Goal: Task Accomplishment & Management: Manage account settings

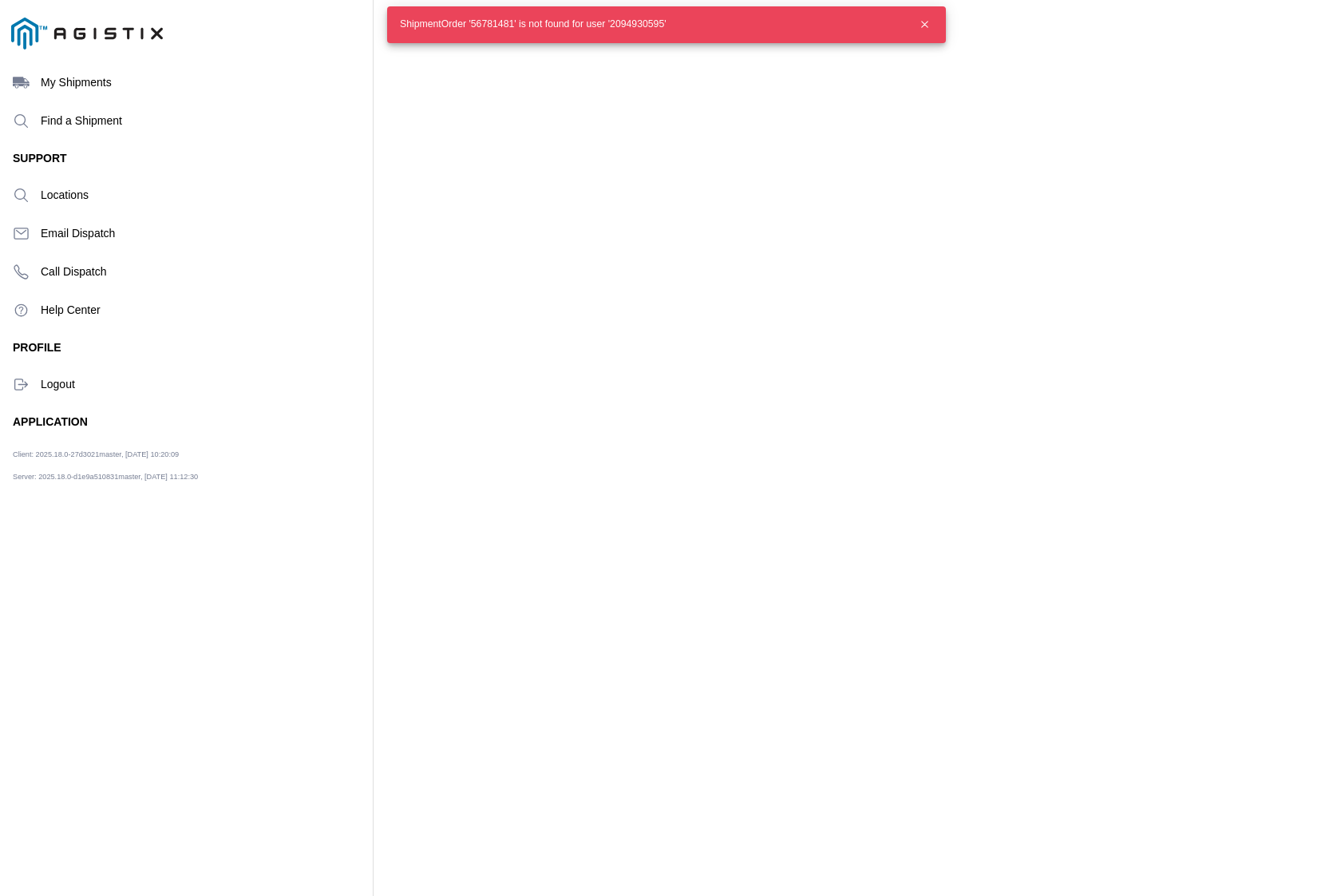
click at [927, 21] on icon "button" at bounding box center [925, 24] width 14 height 14
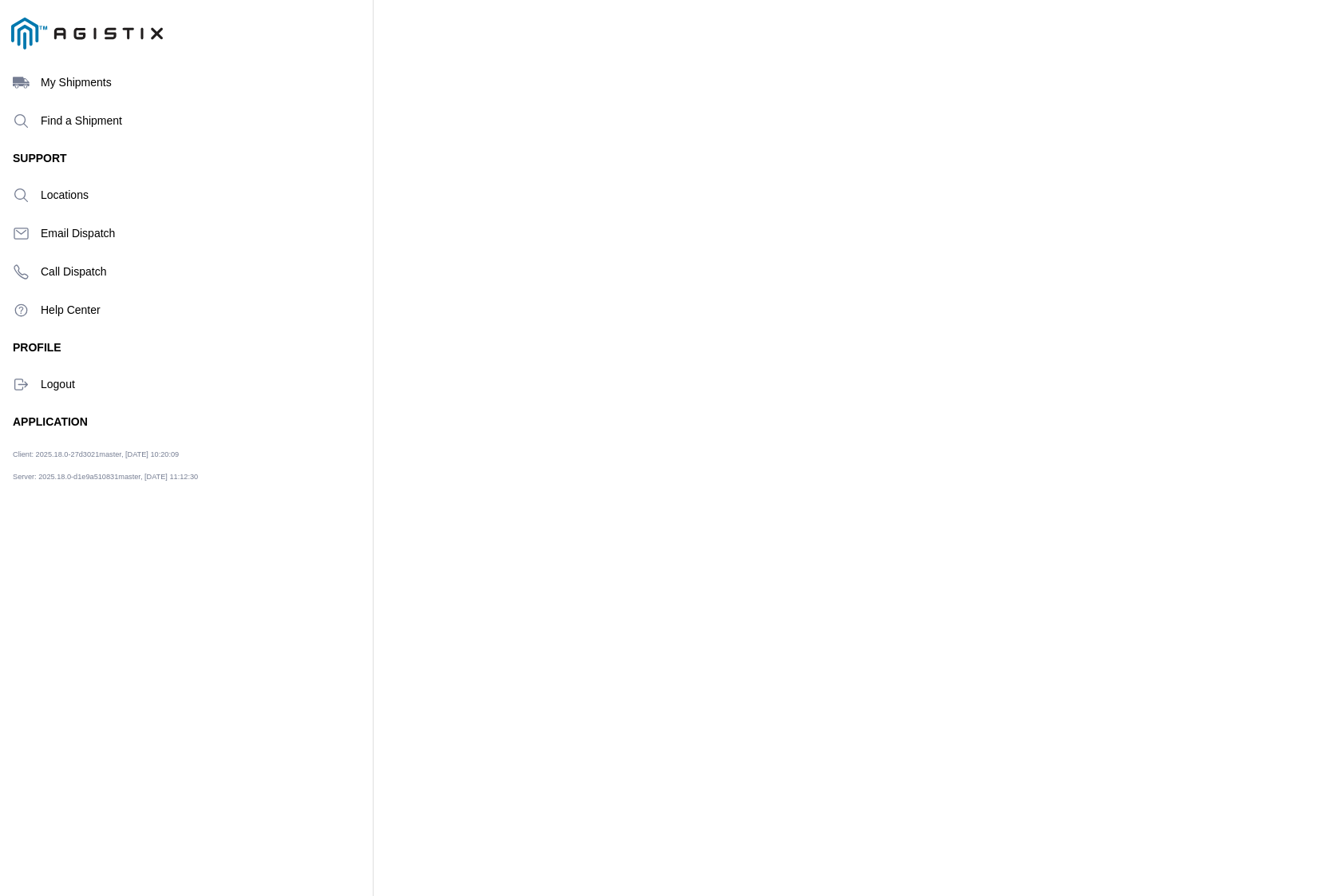
click at [53, 381] on ion-label "Logout" at bounding box center [201, 384] width 320 height 13
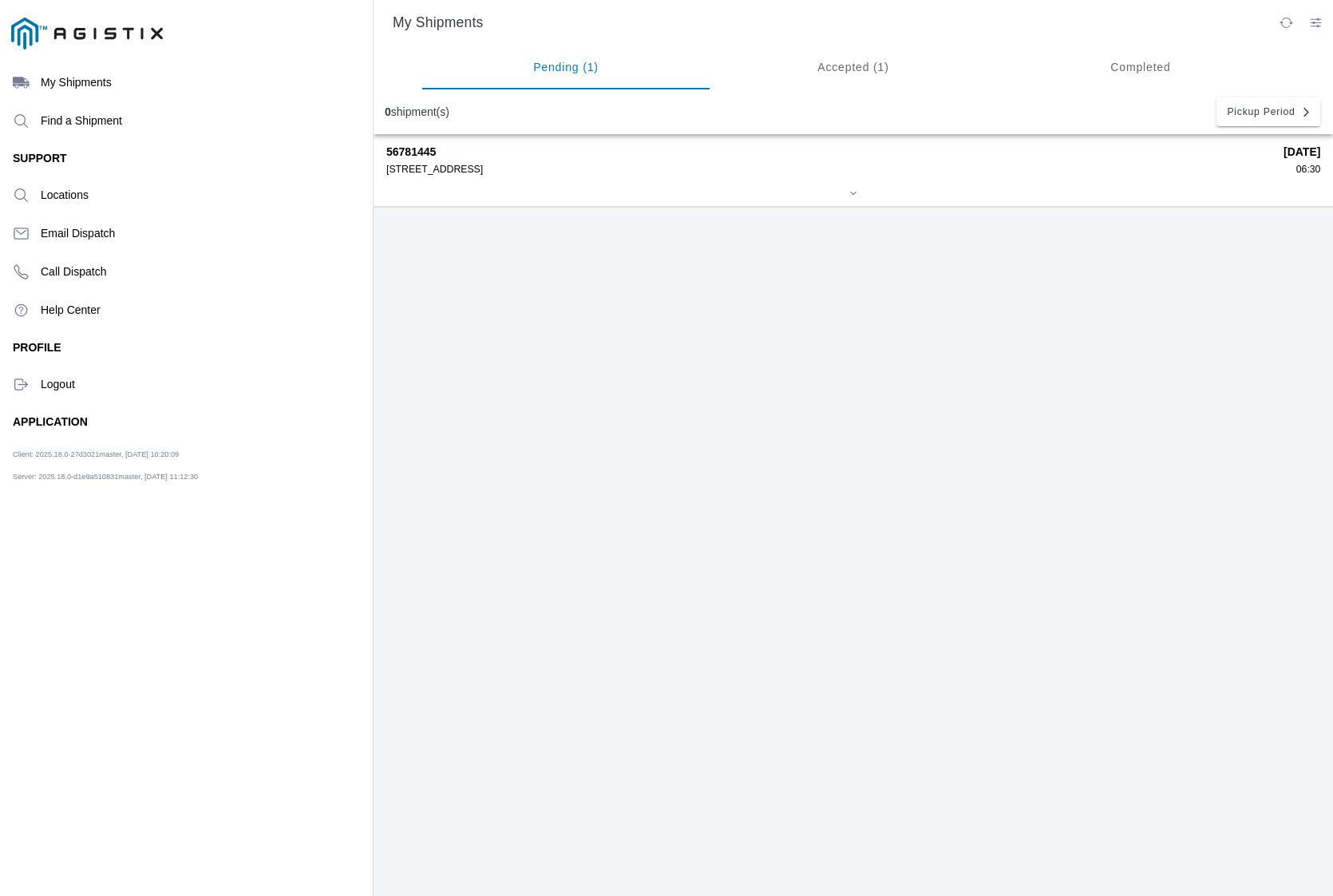
click at [577, 163] on div "[STREET_ADDRESS]" at bounding box center [829, 168] width 887 height 11
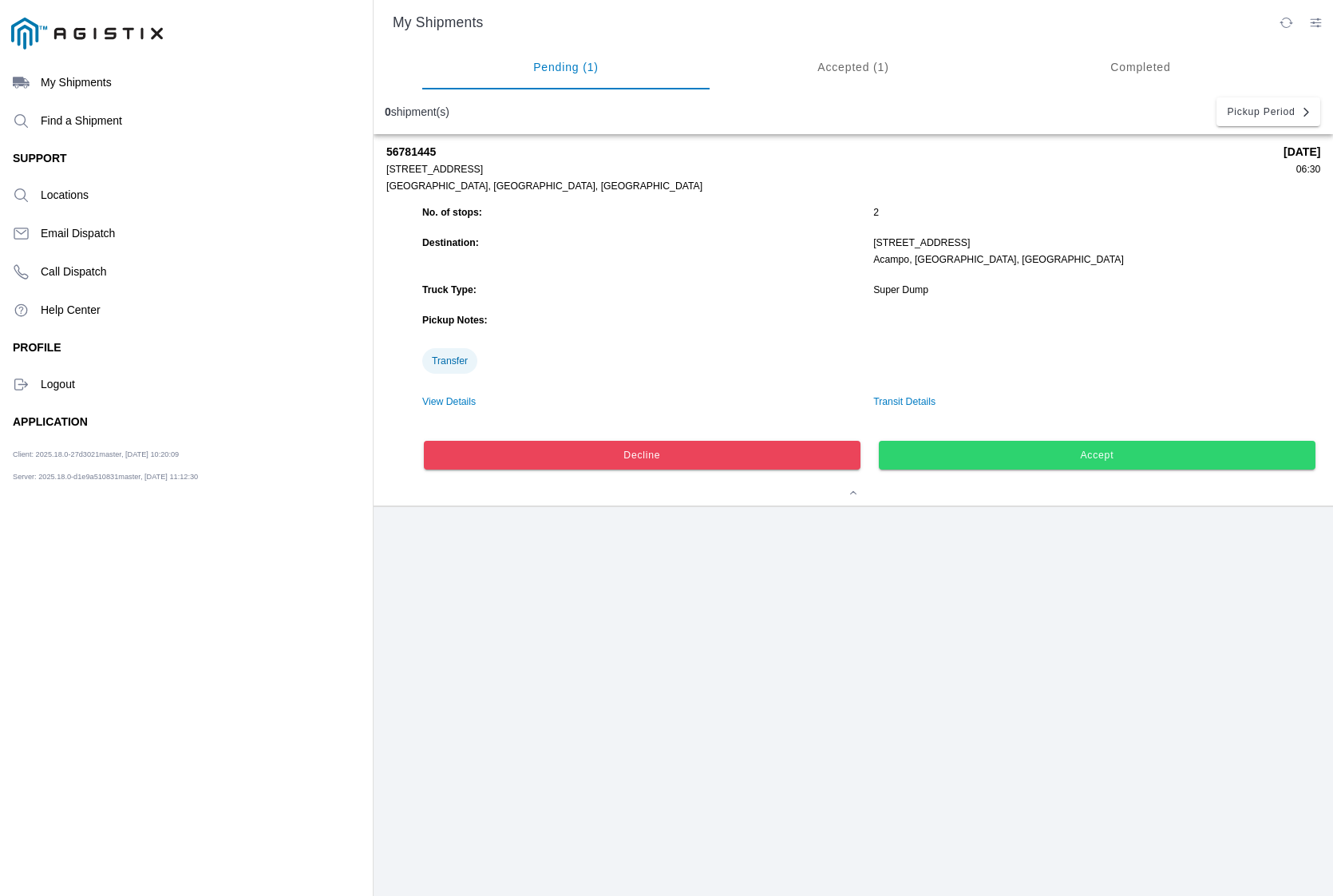
click at [465, 396] on link "View Details" at bounding box center [449, 401] width 54 height 11
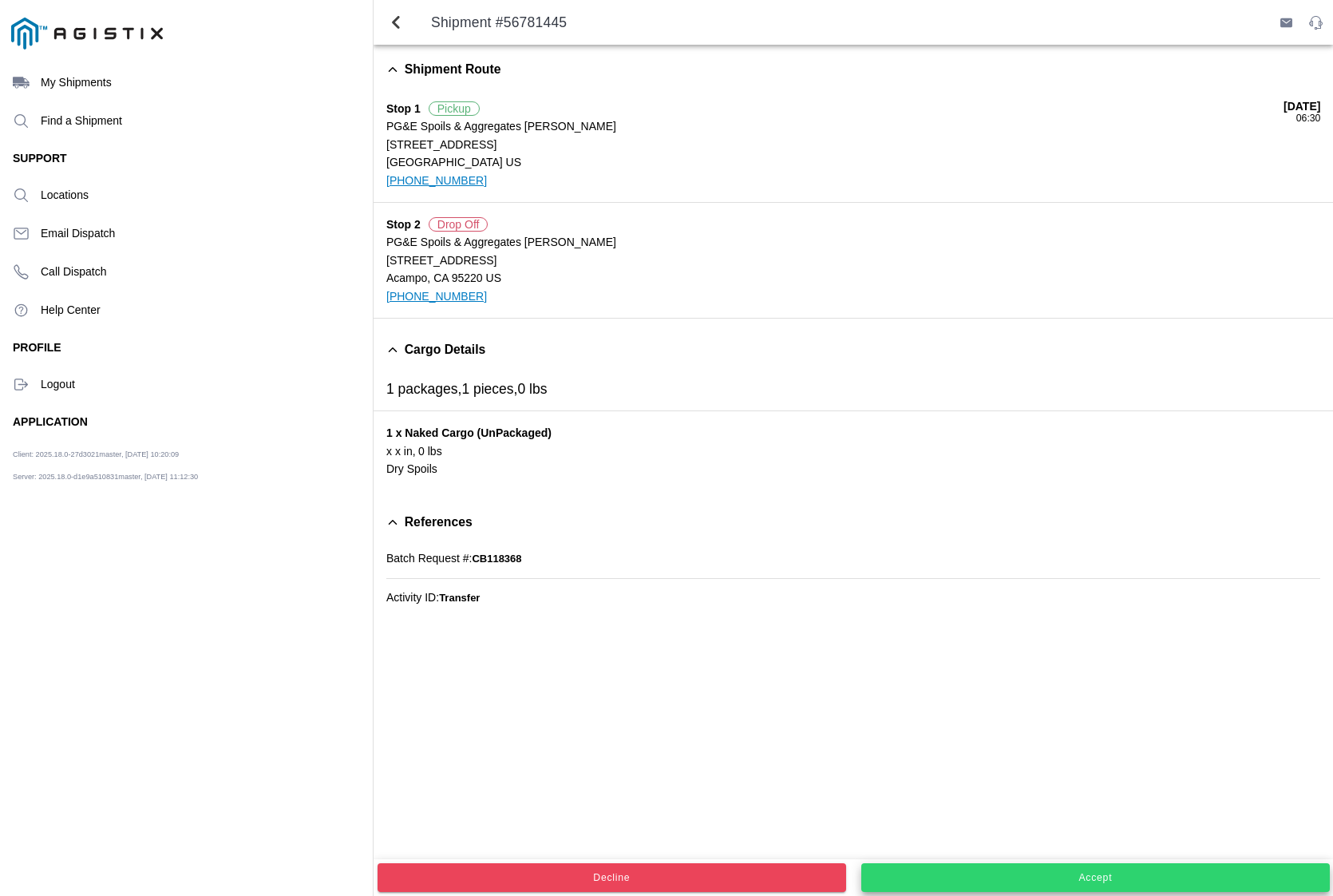
click at [1066, 877] on span "Accept" at bounding box center [1095, 877] width 447 height 10
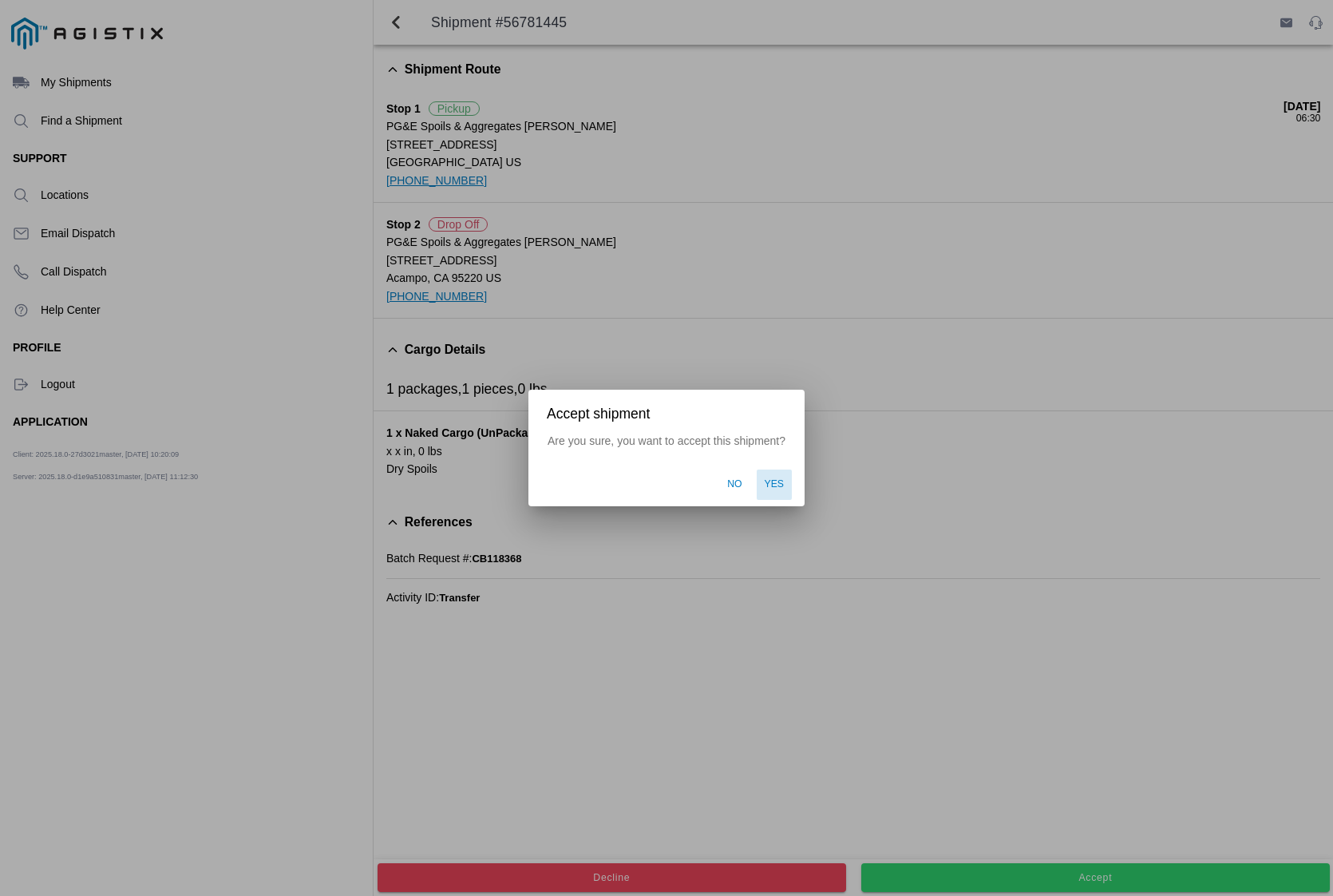
click at [770, 485] on span "Yes" at bounding box center [775, 484] width 20 height 15
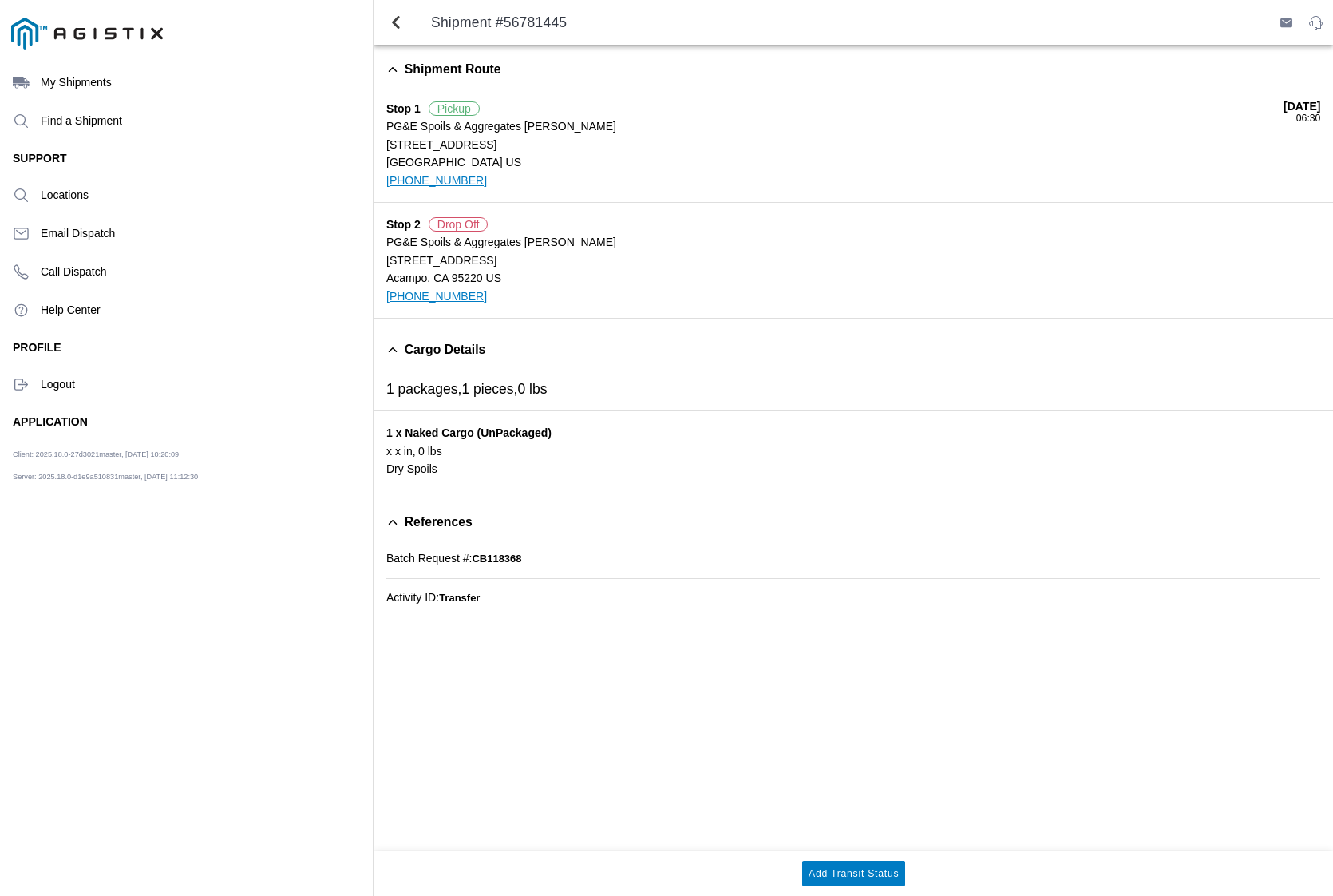
click at [58, 385] on ion-label "Logout" at bounding box center [201, 384] width 320 height 13
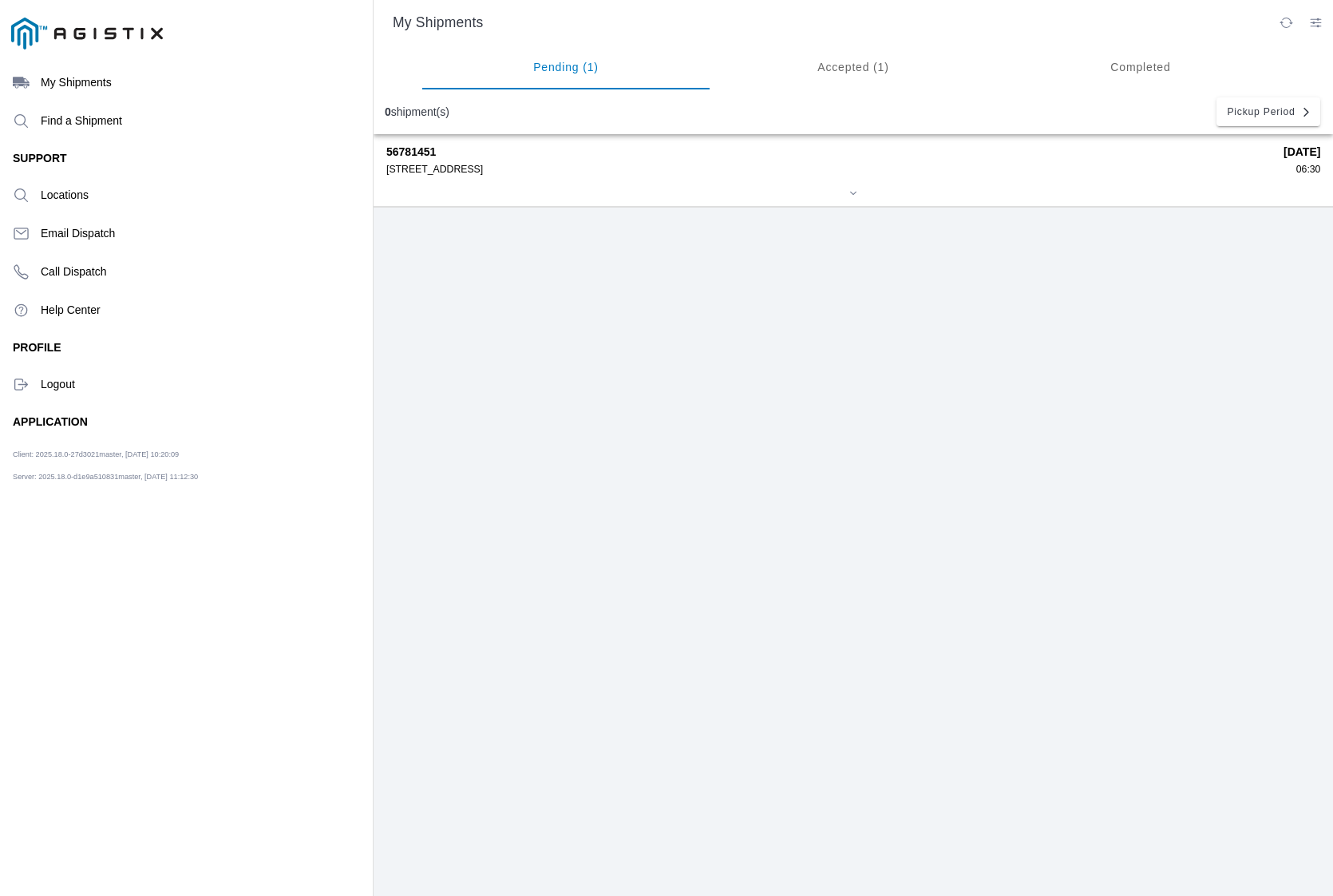
click at [579, 169] on div "[STREET_ADDRESS]" at bounding box center [829, 168] width 887 height 11
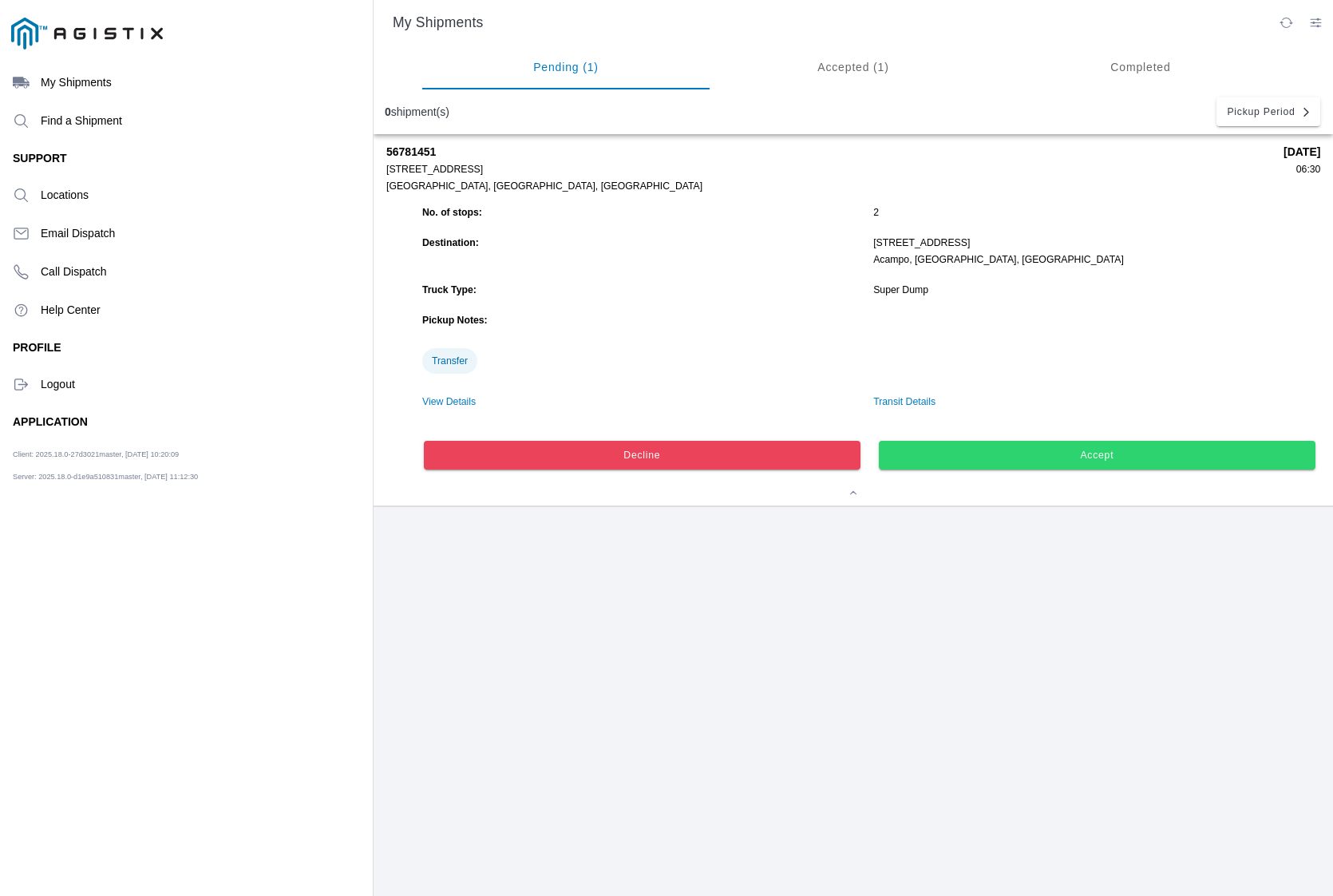
click at [432, 399] on link "View Details" at bounding box center [449, 401] width 54 height 11
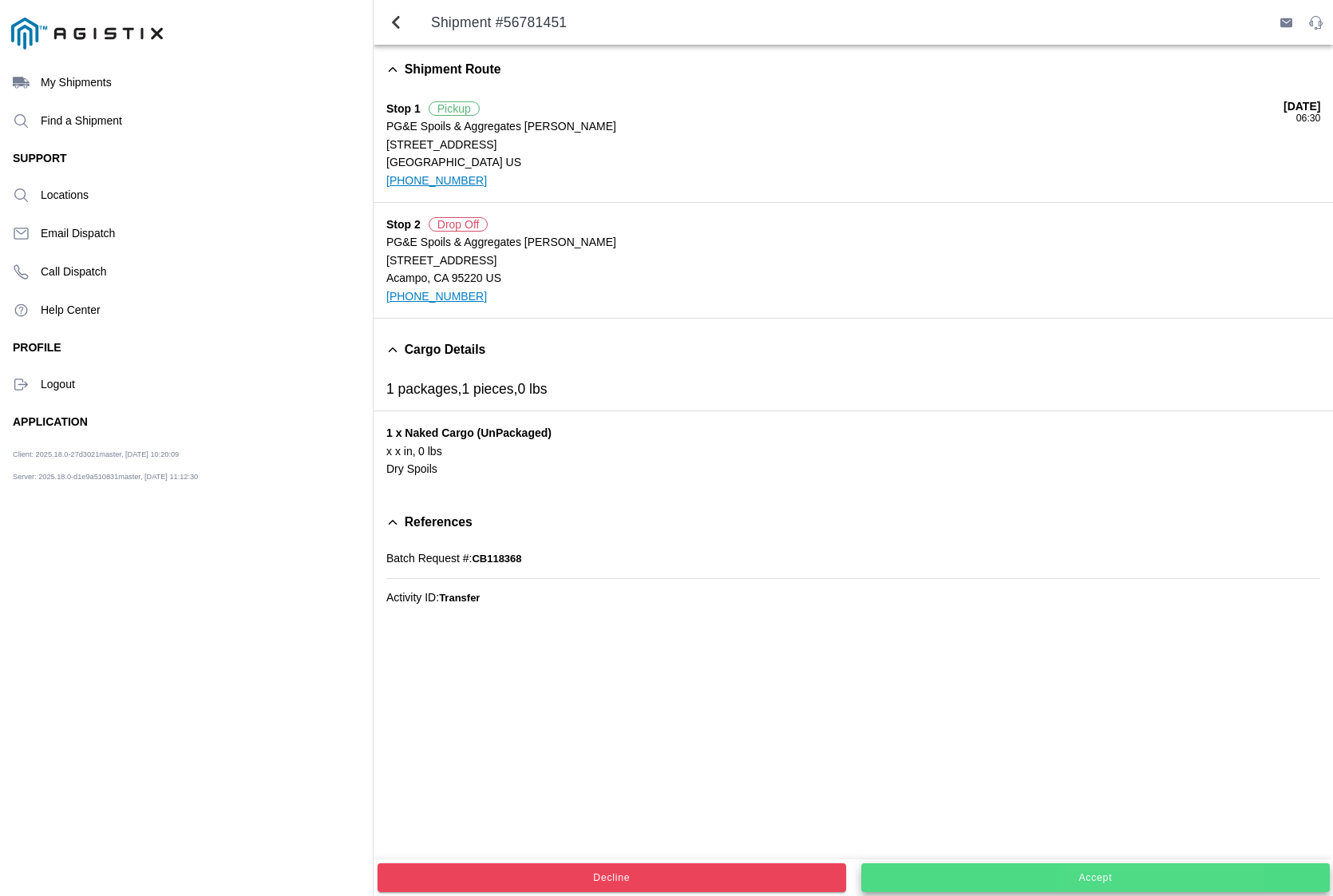
click at [940, 868] on button "Accept" at bounding box center [1095, 877] width 469 height 29
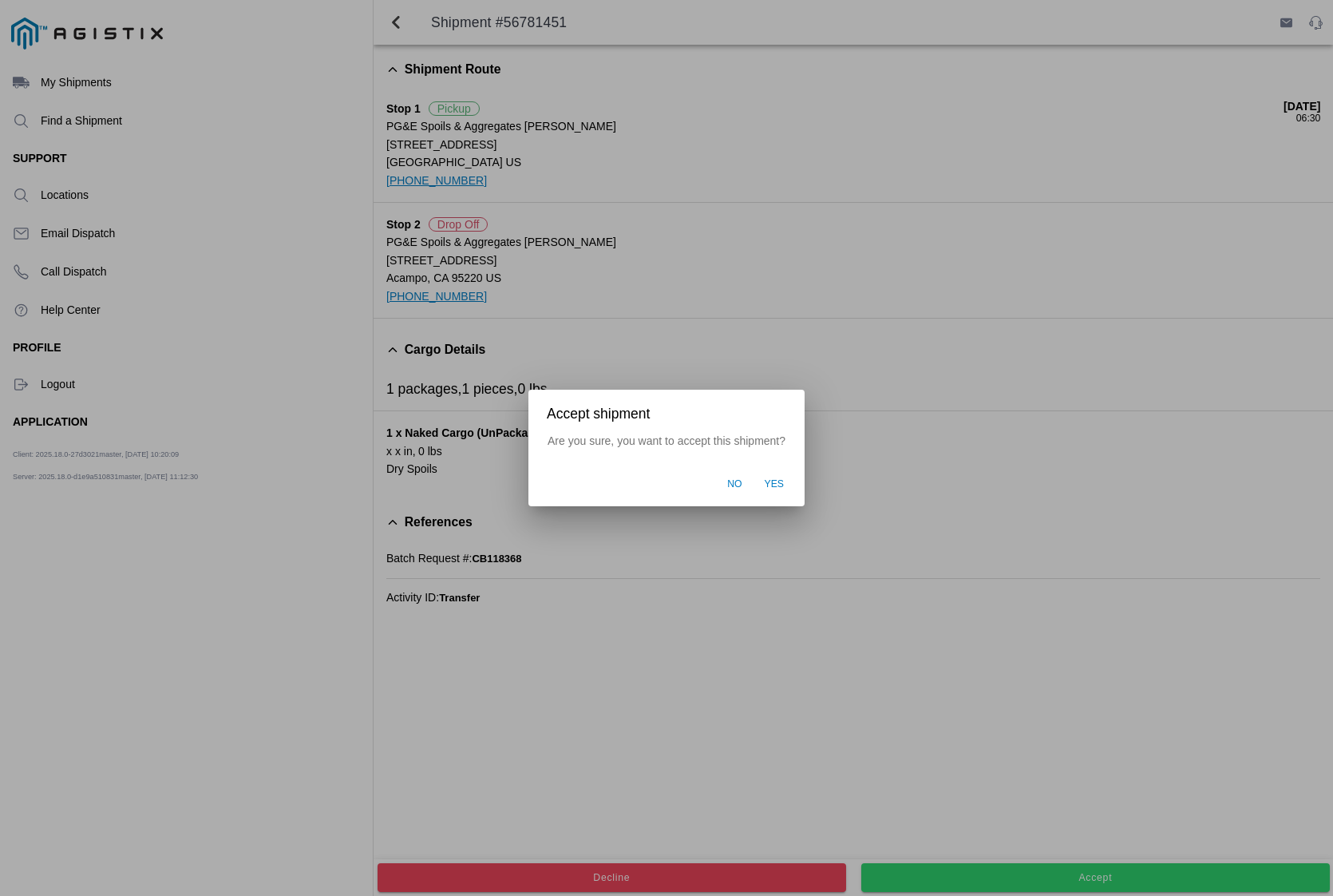
click at [775, 480] on span "Yes" at bounding box center [775, 484] width 20 height 15
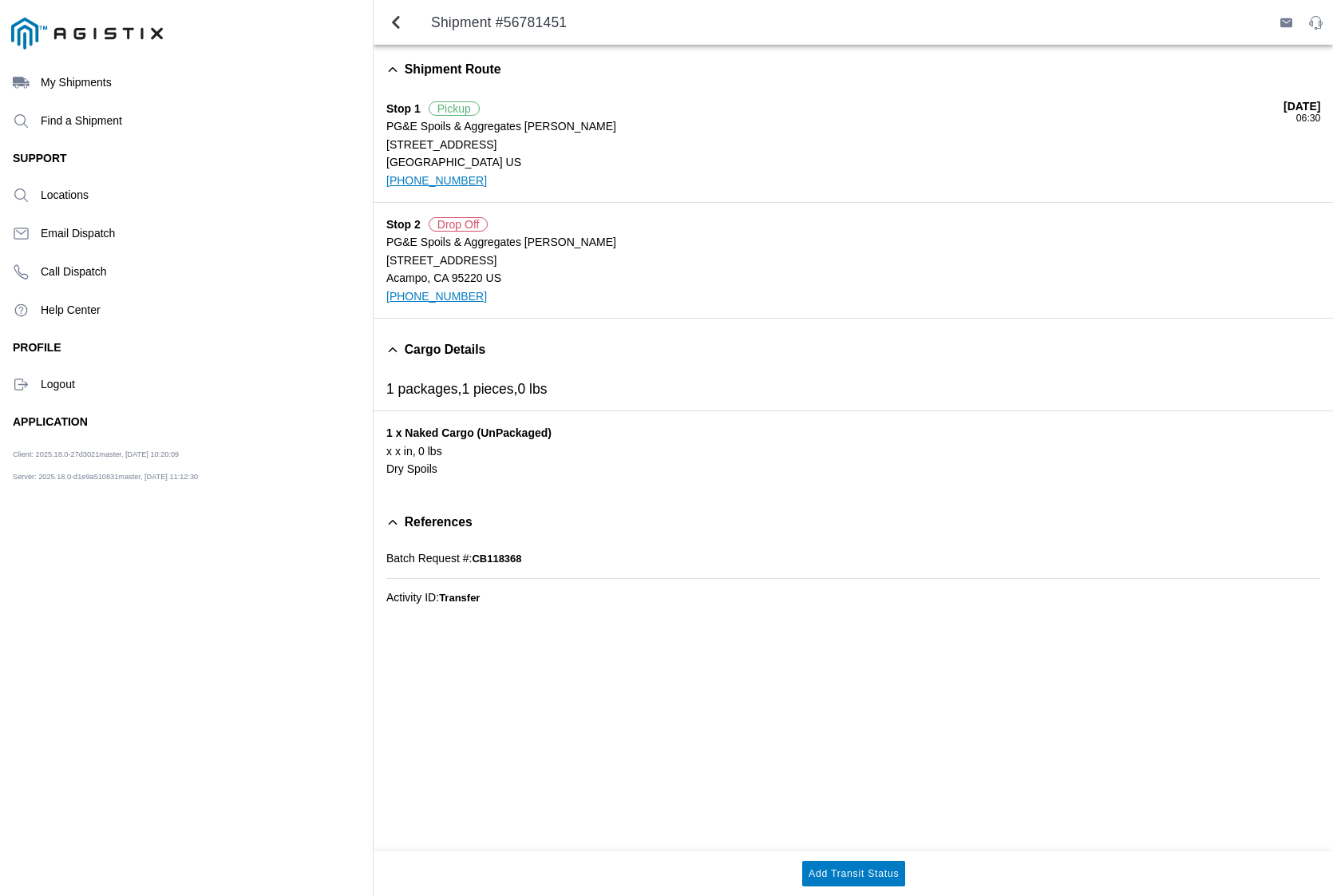
click at [60, 383] on ion-label "Logout" at bounding box center [201, 384] width 320 height 13
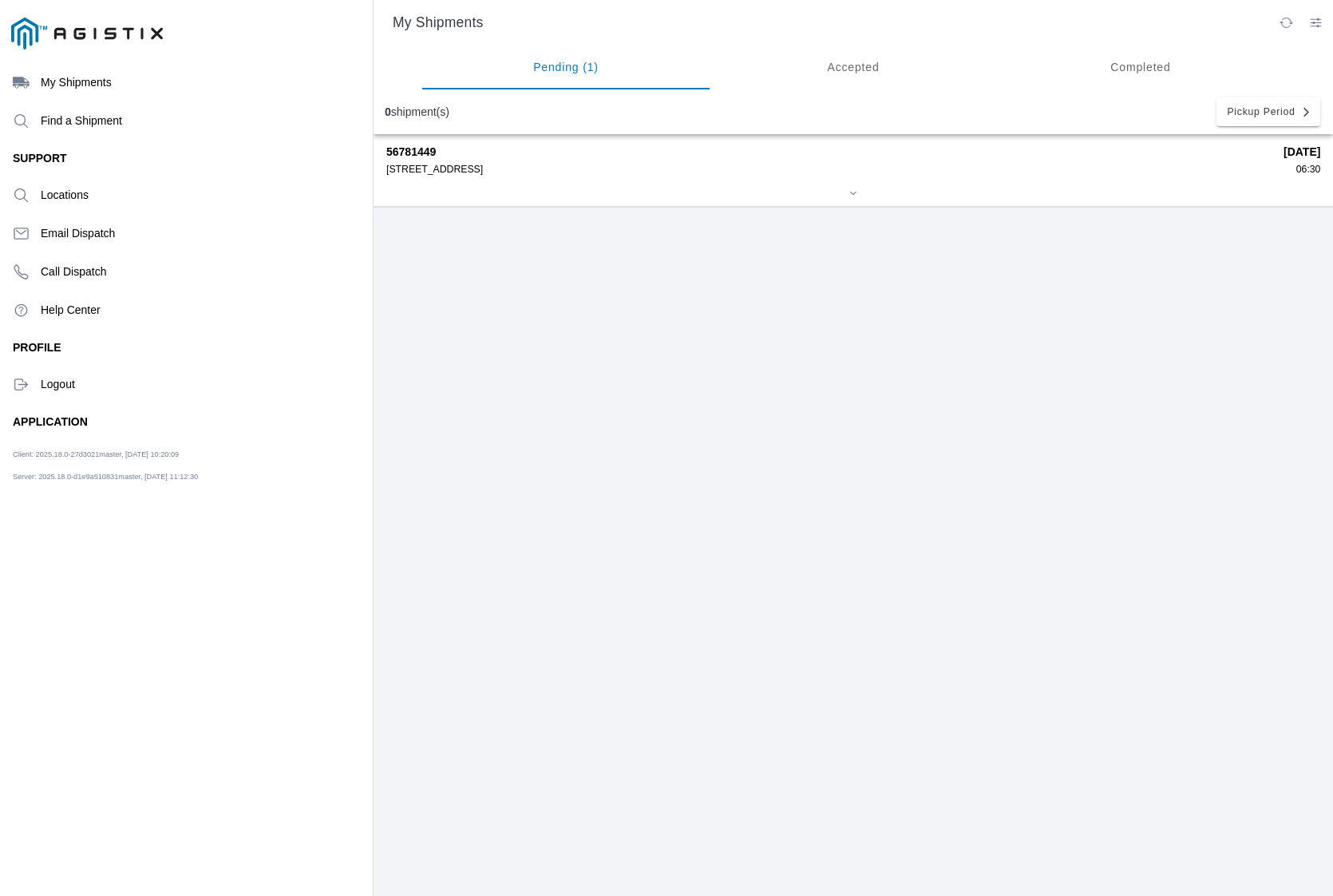
click at [588, 163] on div "4040 West Ln, 95204" at bounding box center [829, 168] width 887 height 11
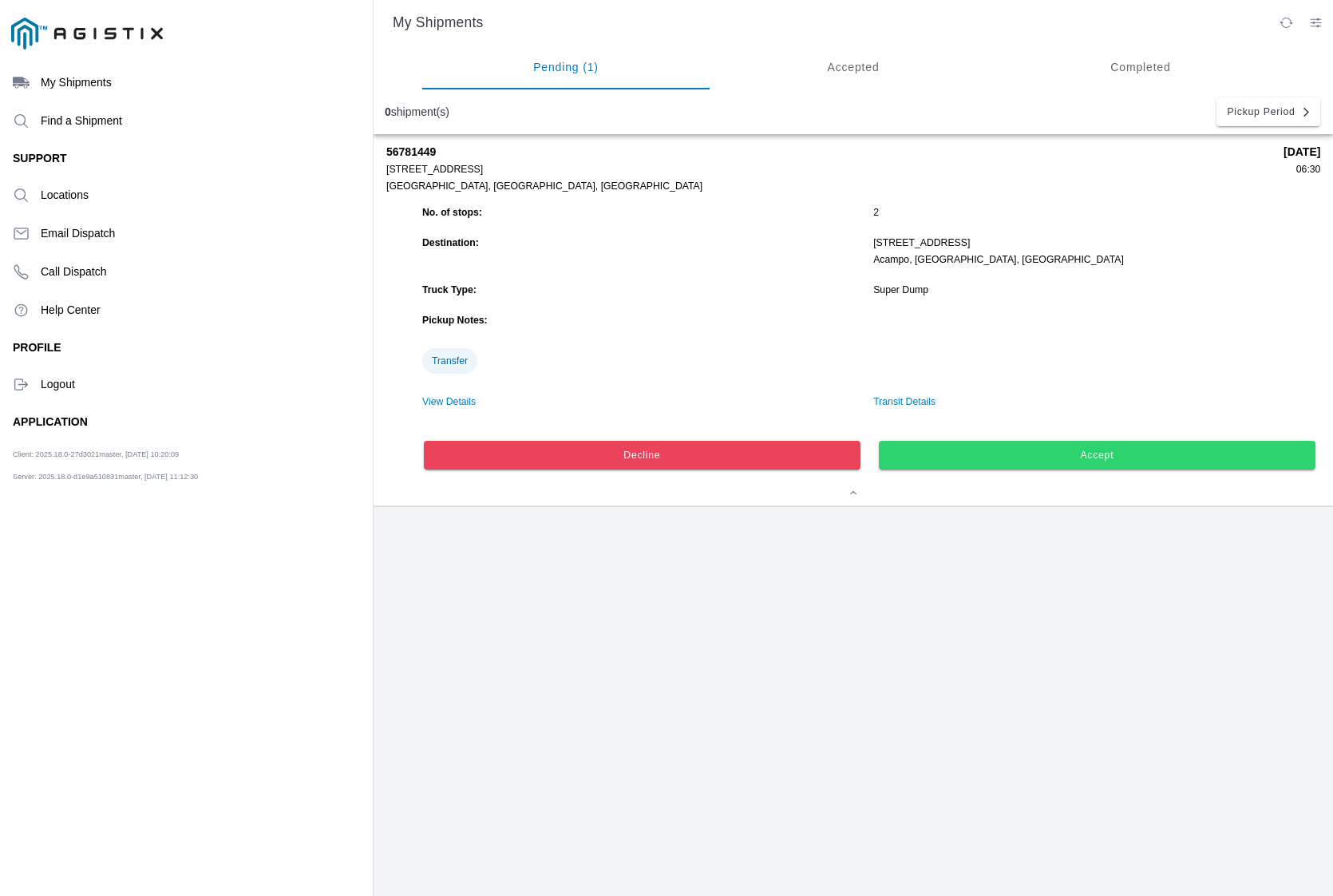
click at [443, 396] on link "View Details" at bounding box center [449, 401] width 54 height 11
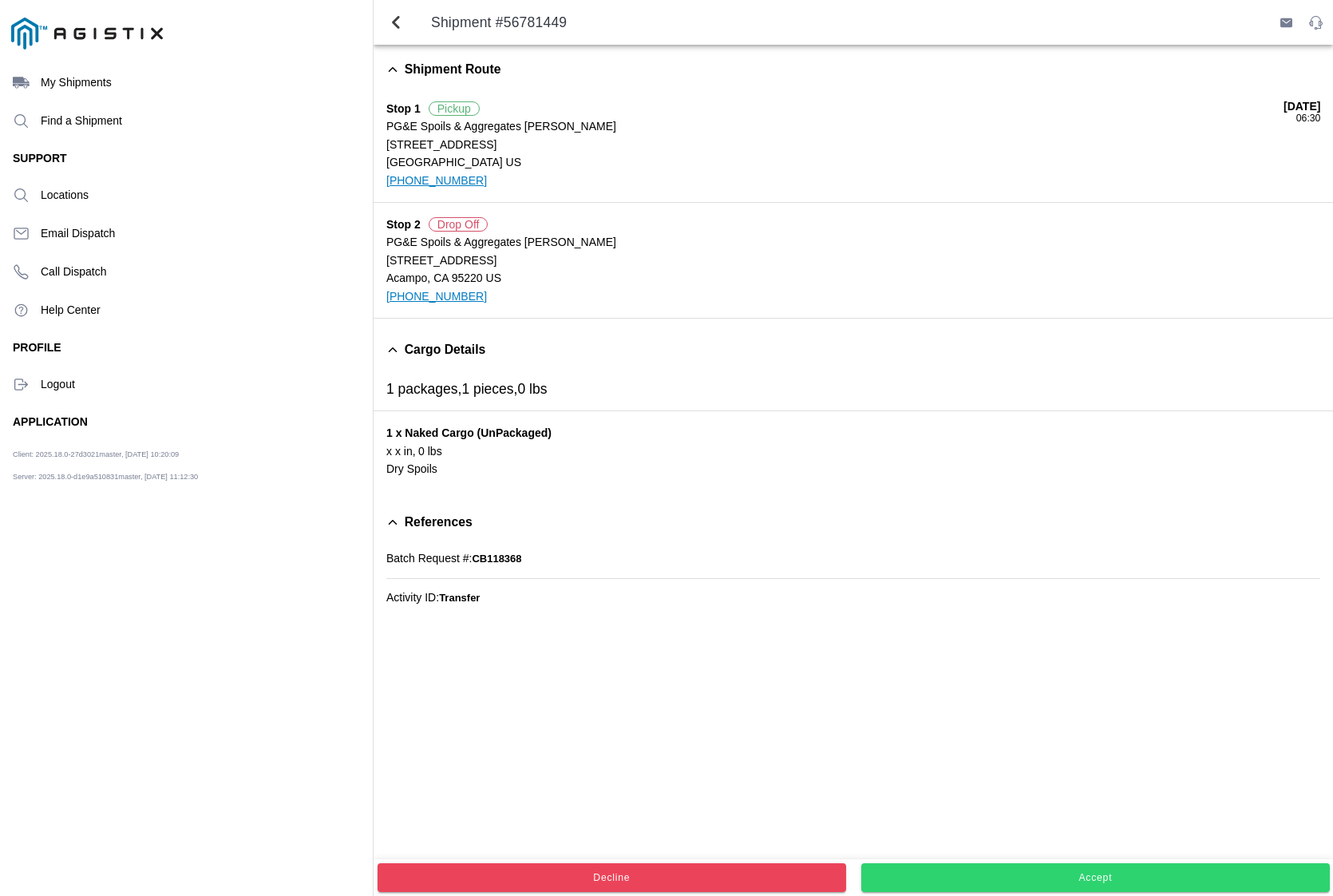
click at [1086, 871] on button "Accept" at bounding box center [1095, 877] width 469 height 29
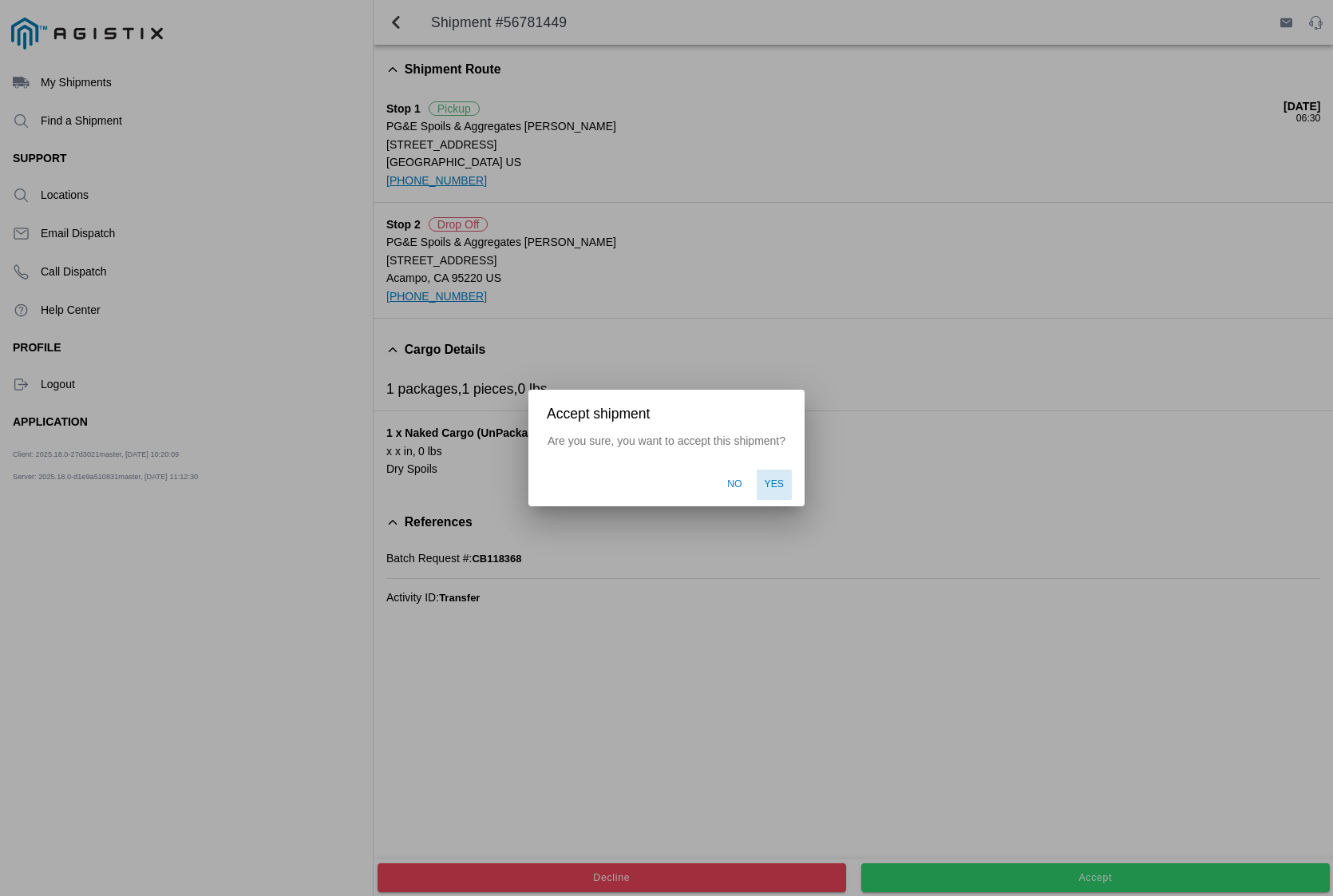
click at [783, 485] on span "Yes" at bounding box center [775, 484] width 20 height 15
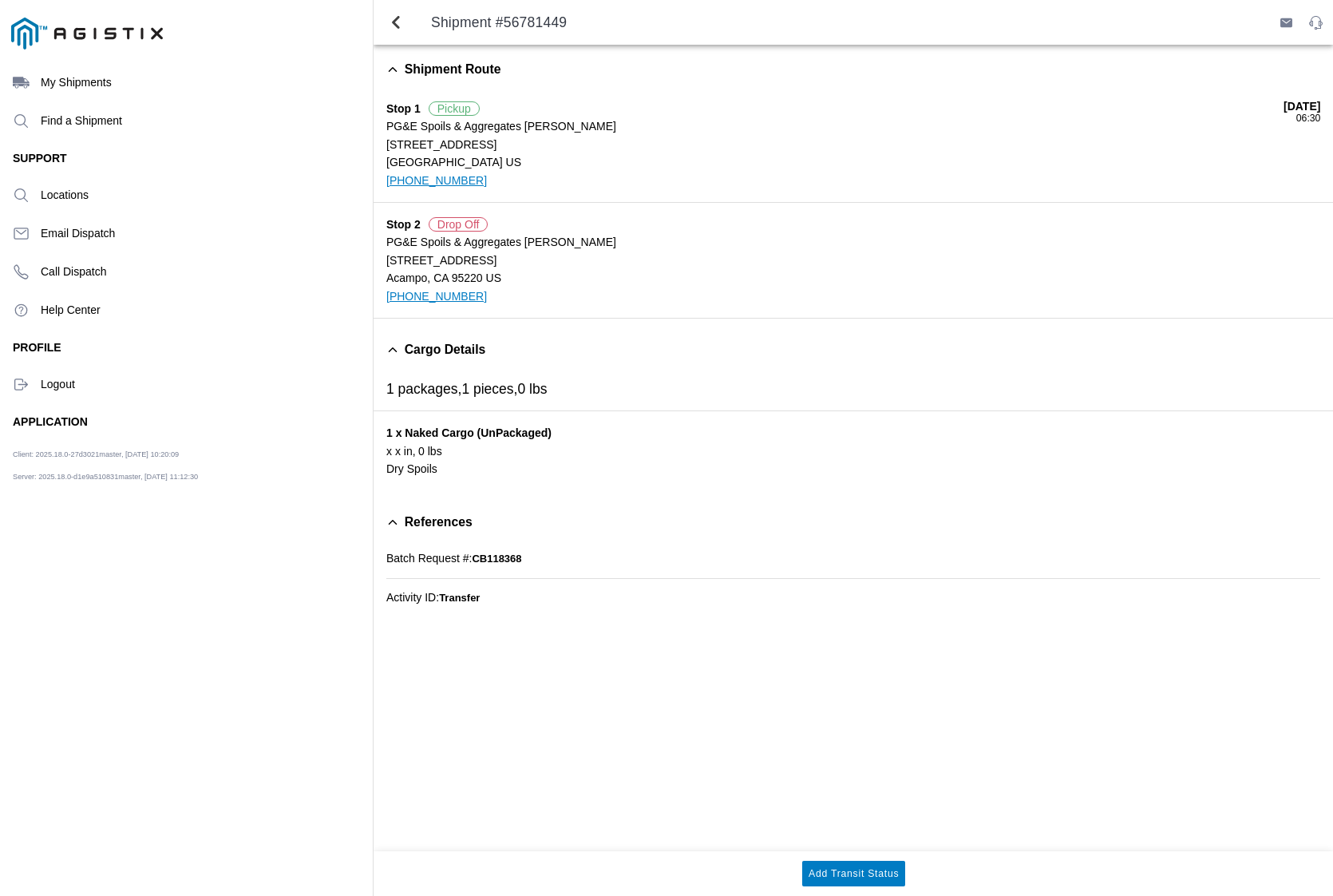
click at [63, 381] on ion-label "Logout" at bounding box center [201, 384] width 320 height 13
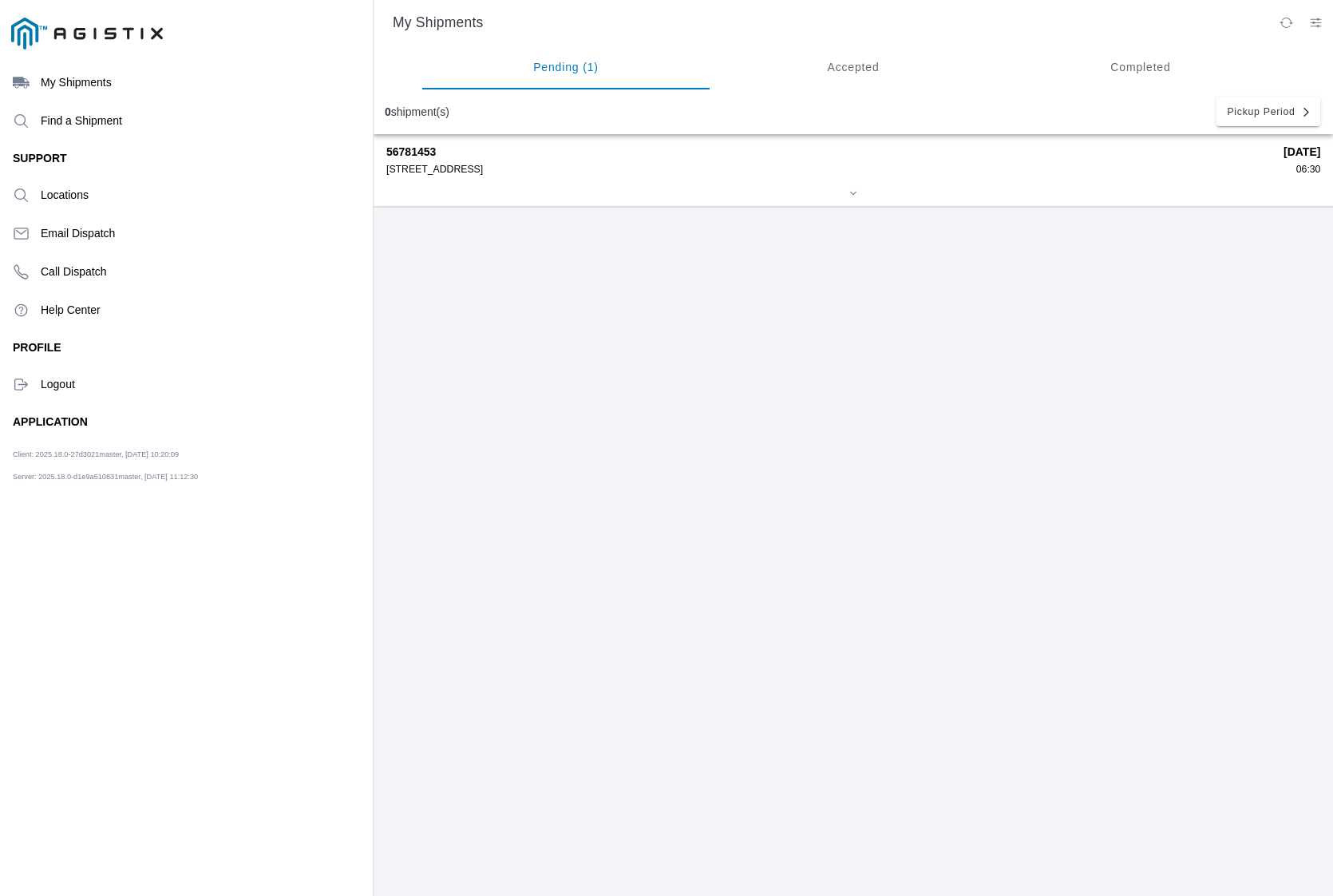
click at [715, 173] on div "[STREET_ADDRESS]" at bounding box center [829, 168] width 887 height 11
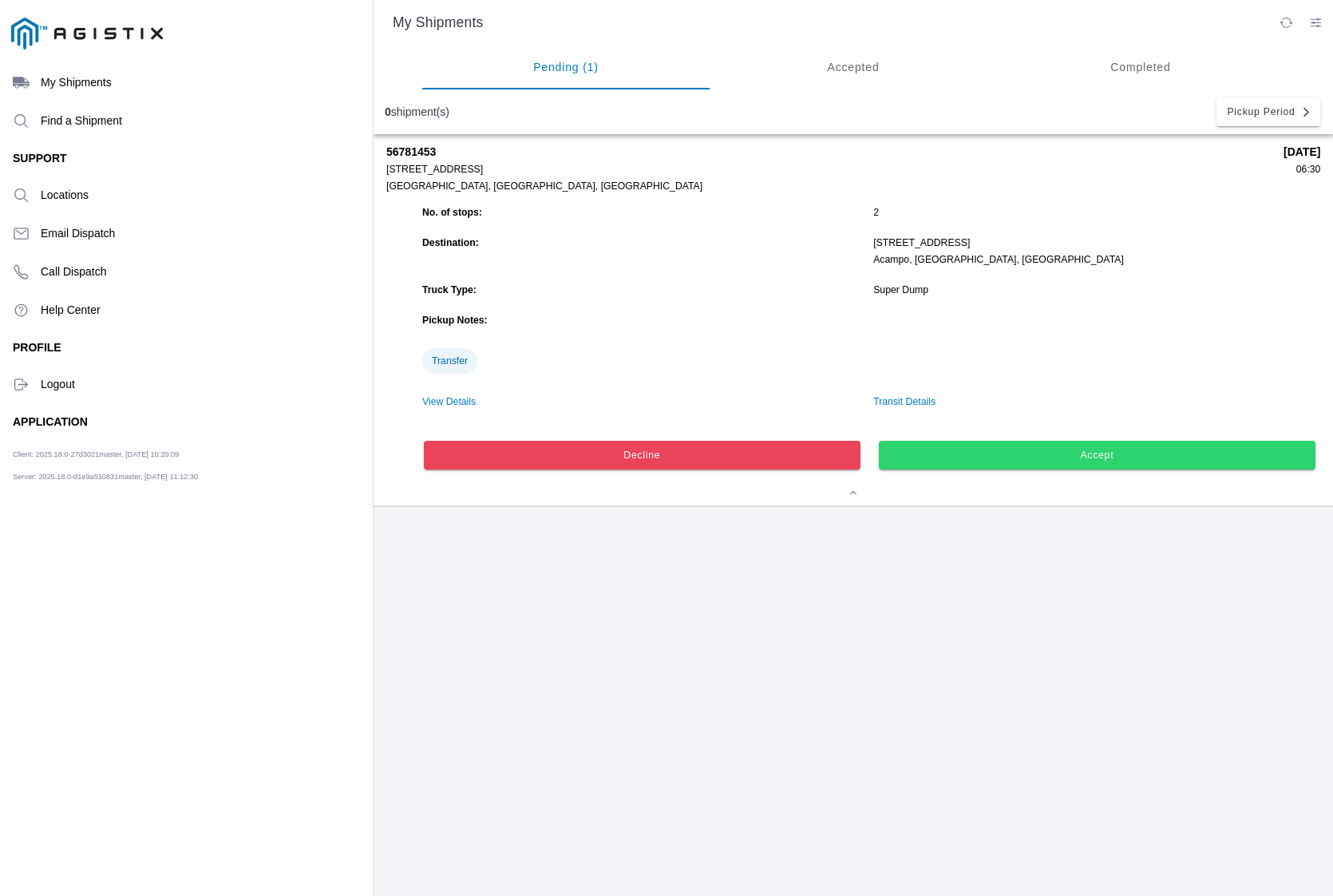
click at [469, 400] on link "View Details" at bounding box center [449, 401] width 54 height 11
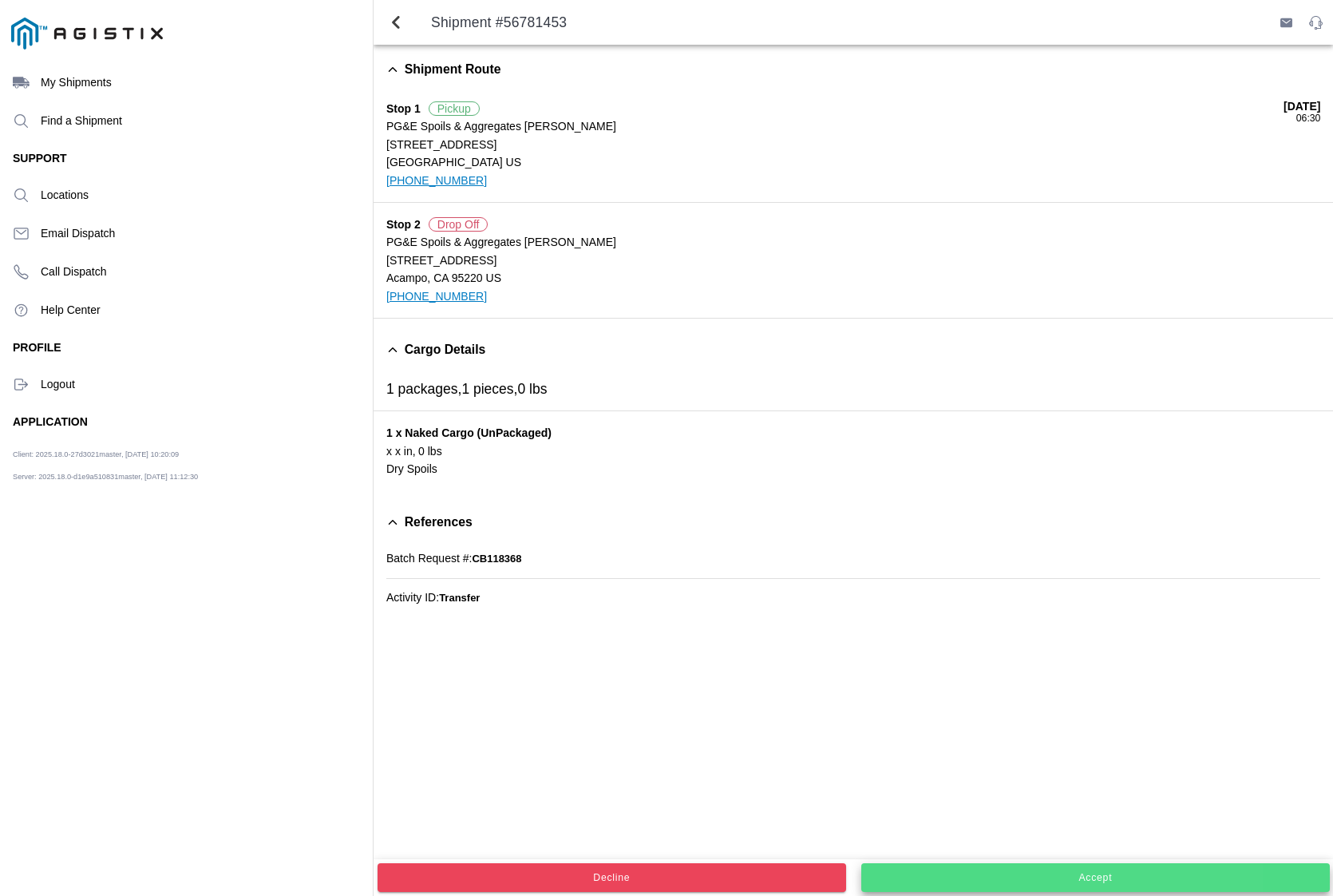
click at [1078, 873] on span "Accept" at bounding box center [1095, 877] width 447 height 10
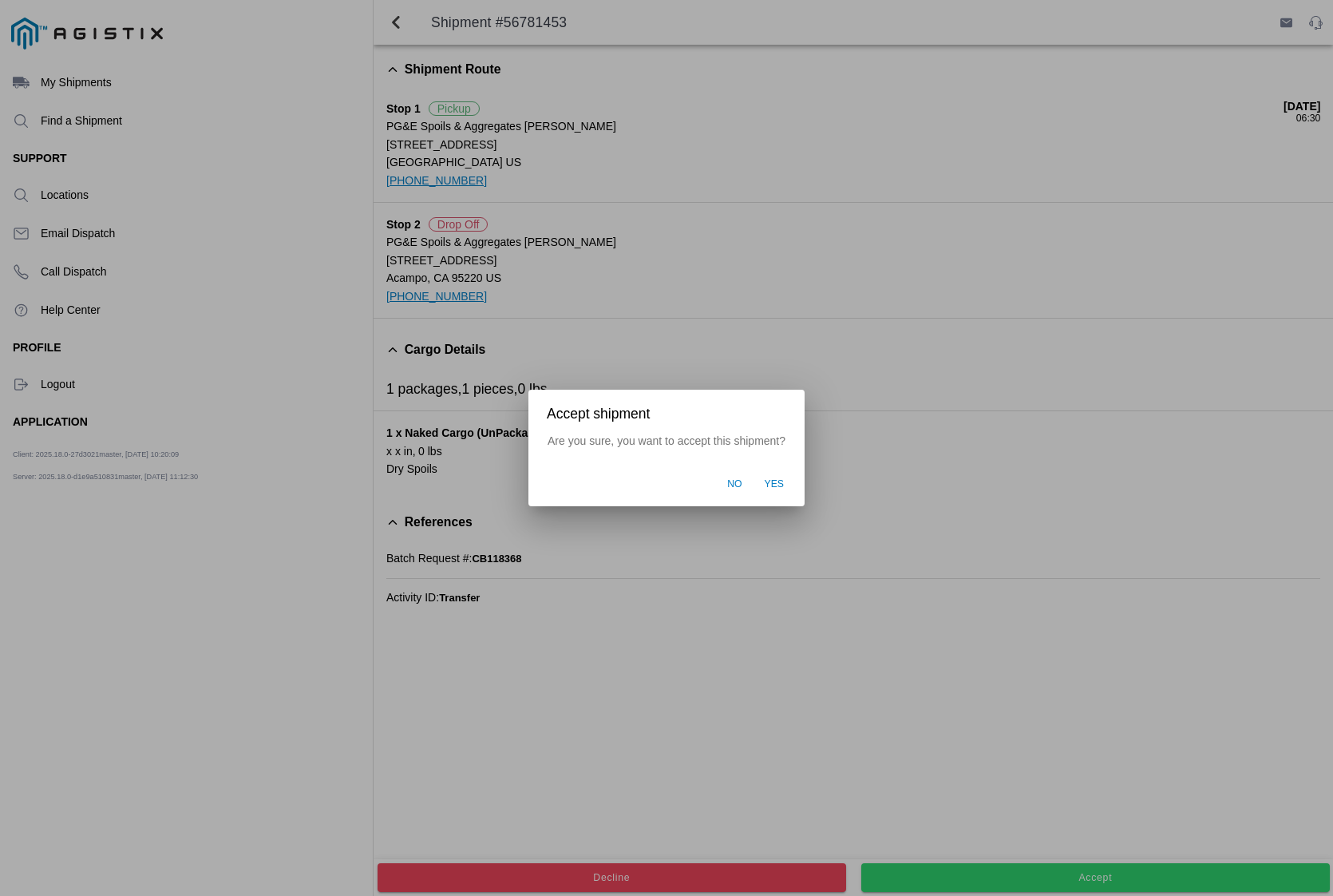
click at [771, 488] on span "Yes" at bounding box center [775, 484] width 20 height 15
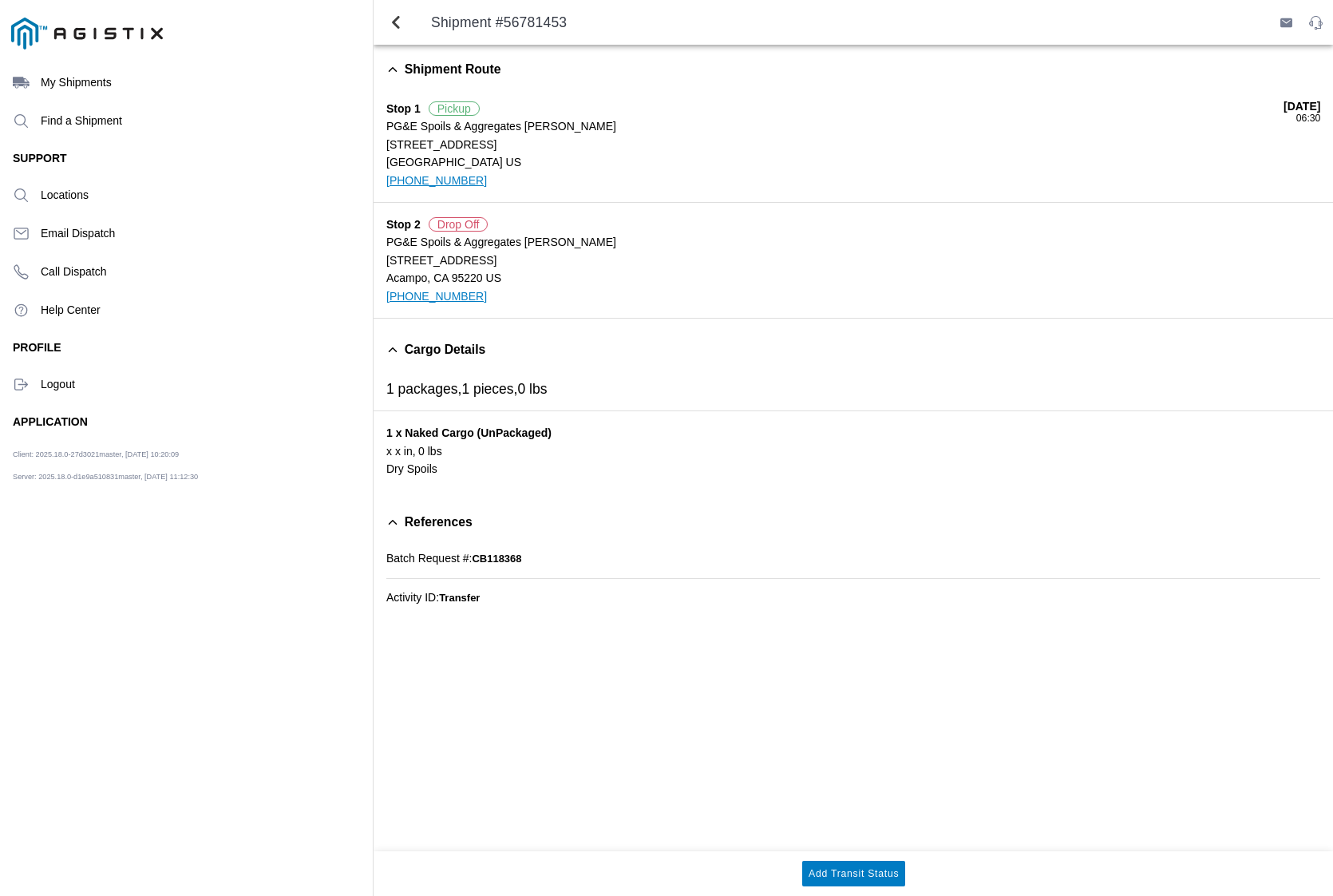
click at [49, 379] on ion-label "Logout" at bounding box center [201, 384] width 320 height 13
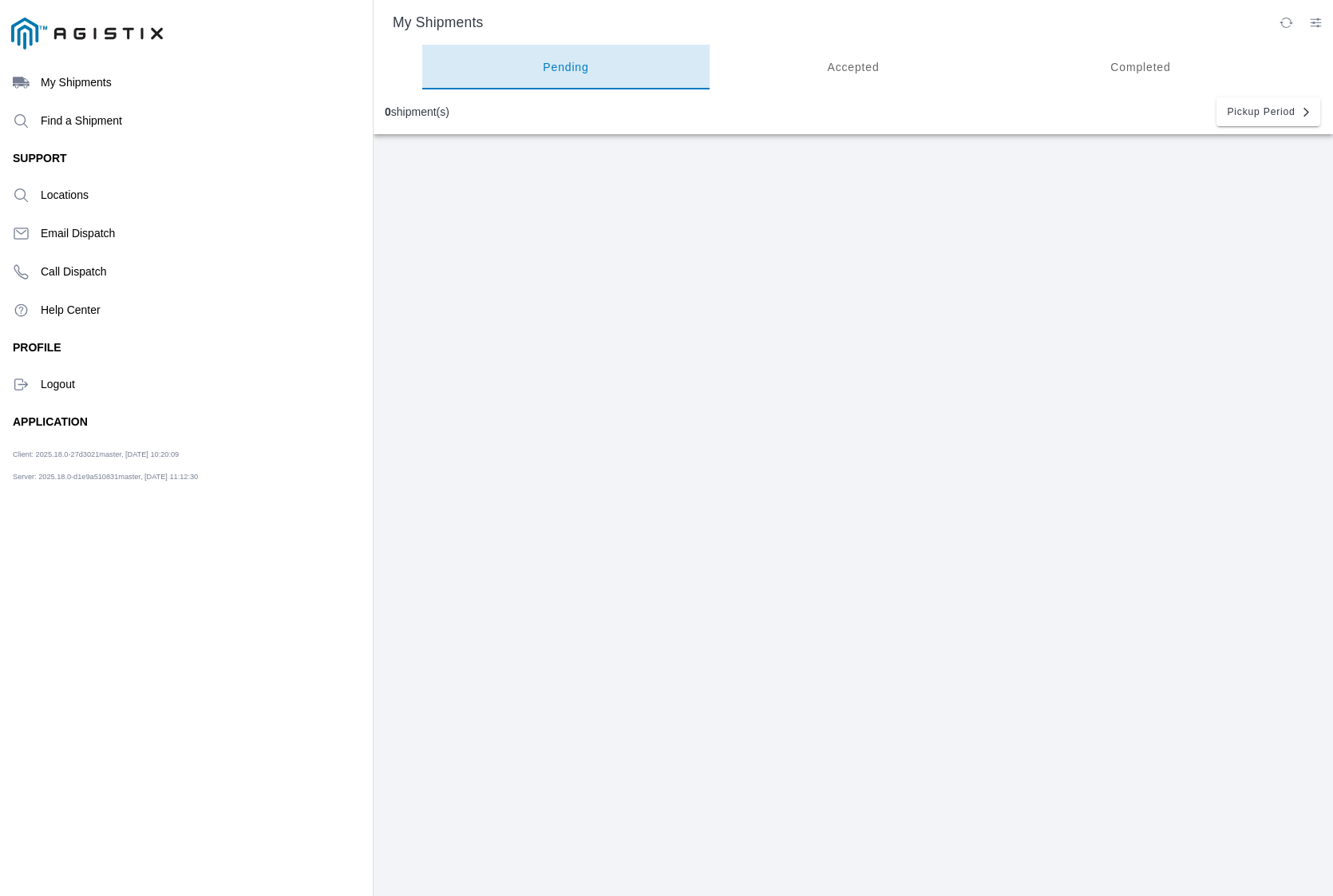
click at [584, 78] on ion-segment-button "Pending" at bounding box center [565, 66] width 287 height 44
click at [64, 388] on ion-label "Logout" at bounding box center [201, 384] width 320 height 13
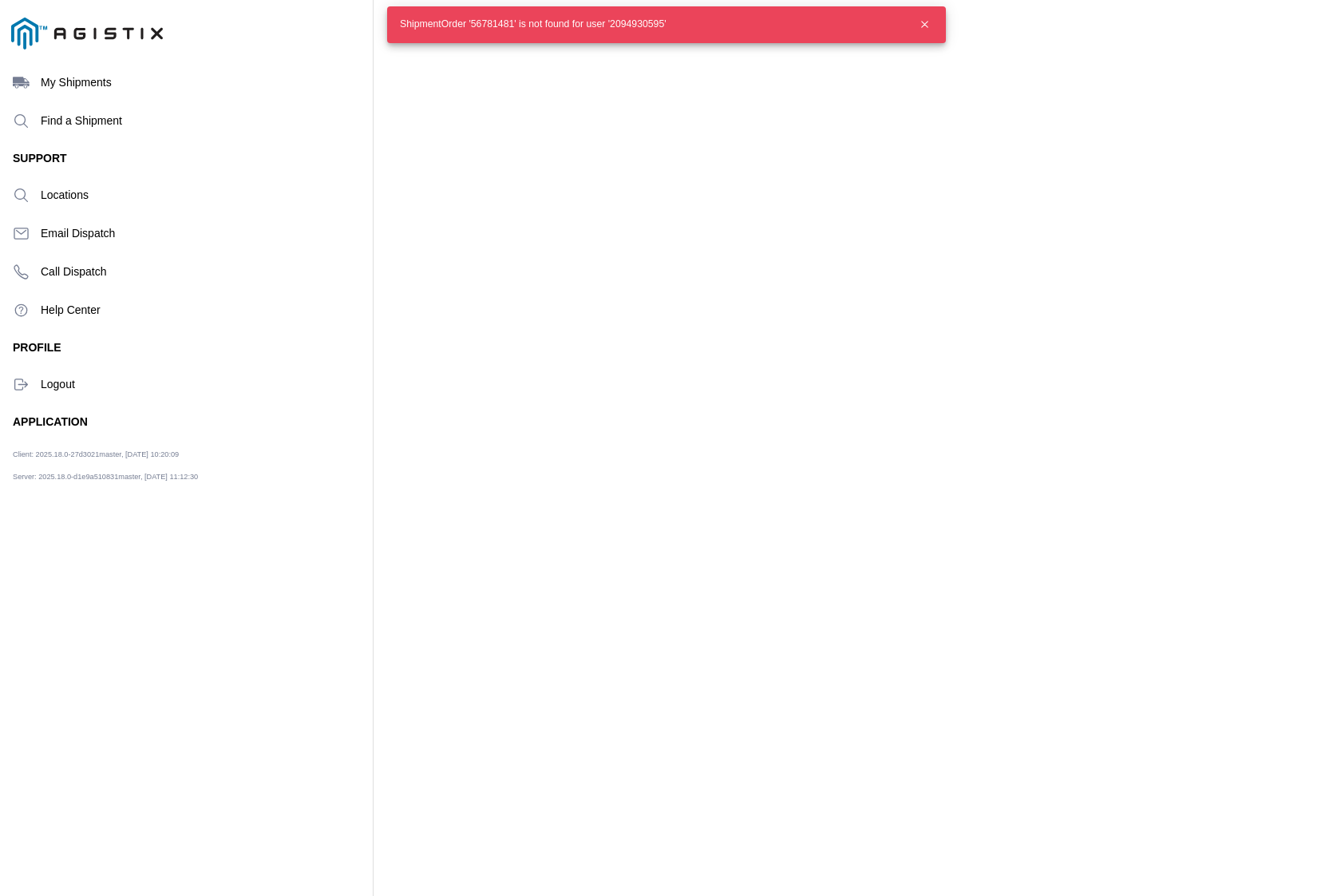
click at [373, 253] on icon "button" at bounding box center [186, 272] width 373 height 38
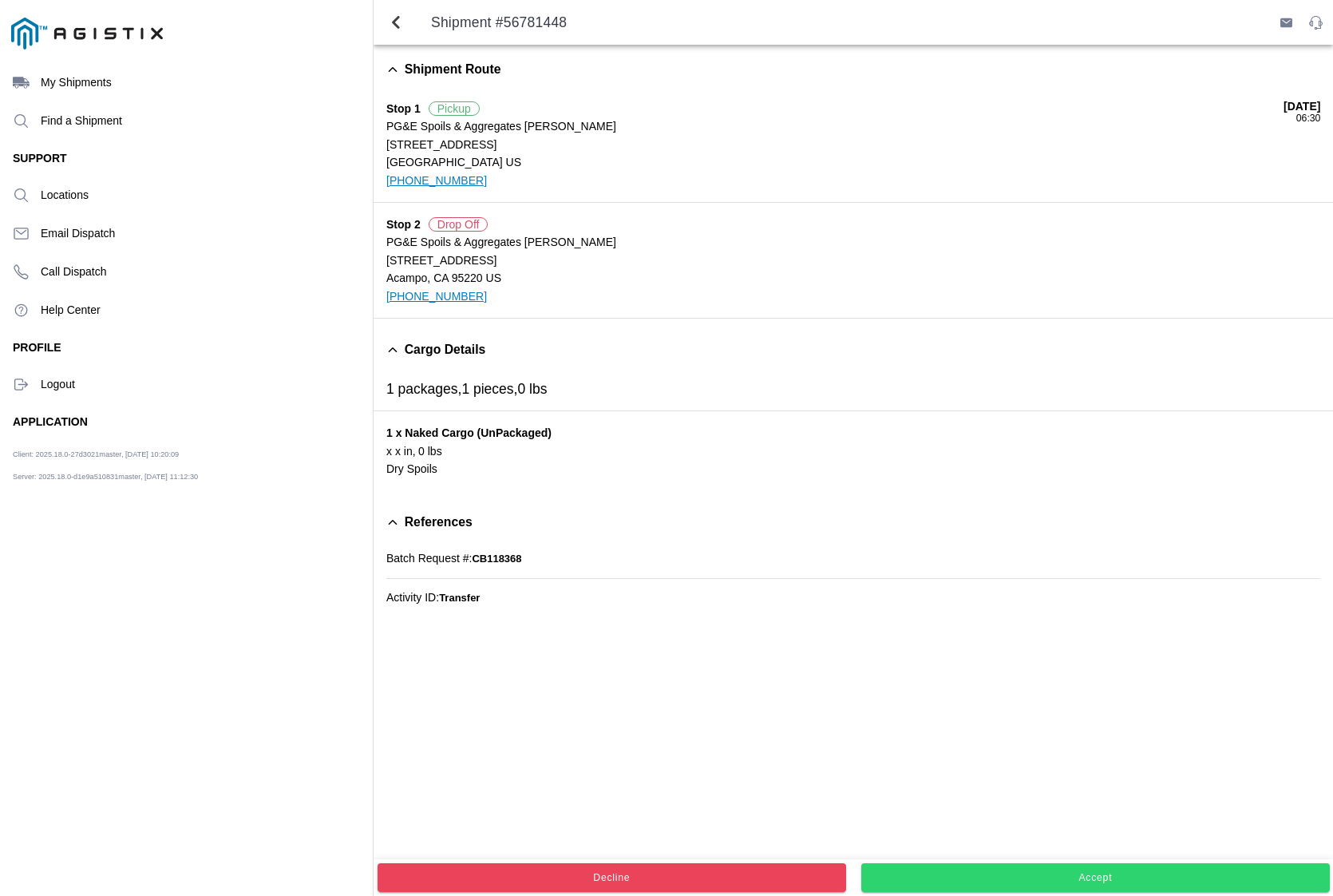
click at [24, 384] on icon "menu" at bounding box center [21, 384] width 16 height 16
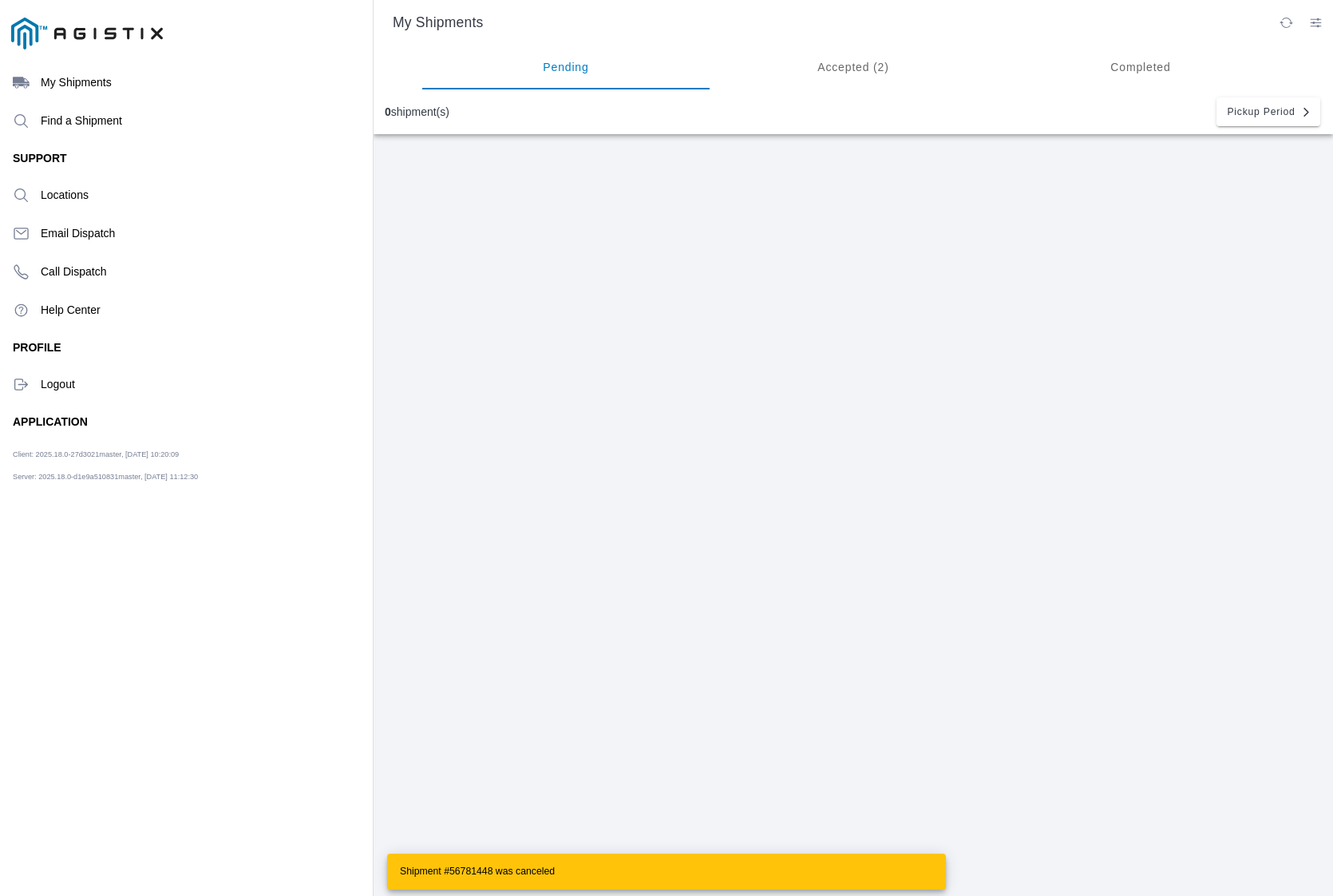
click at [868, 57] on ion-segment-button "Accepted (2)" at bounding box center [853, 66] width 287 height 44
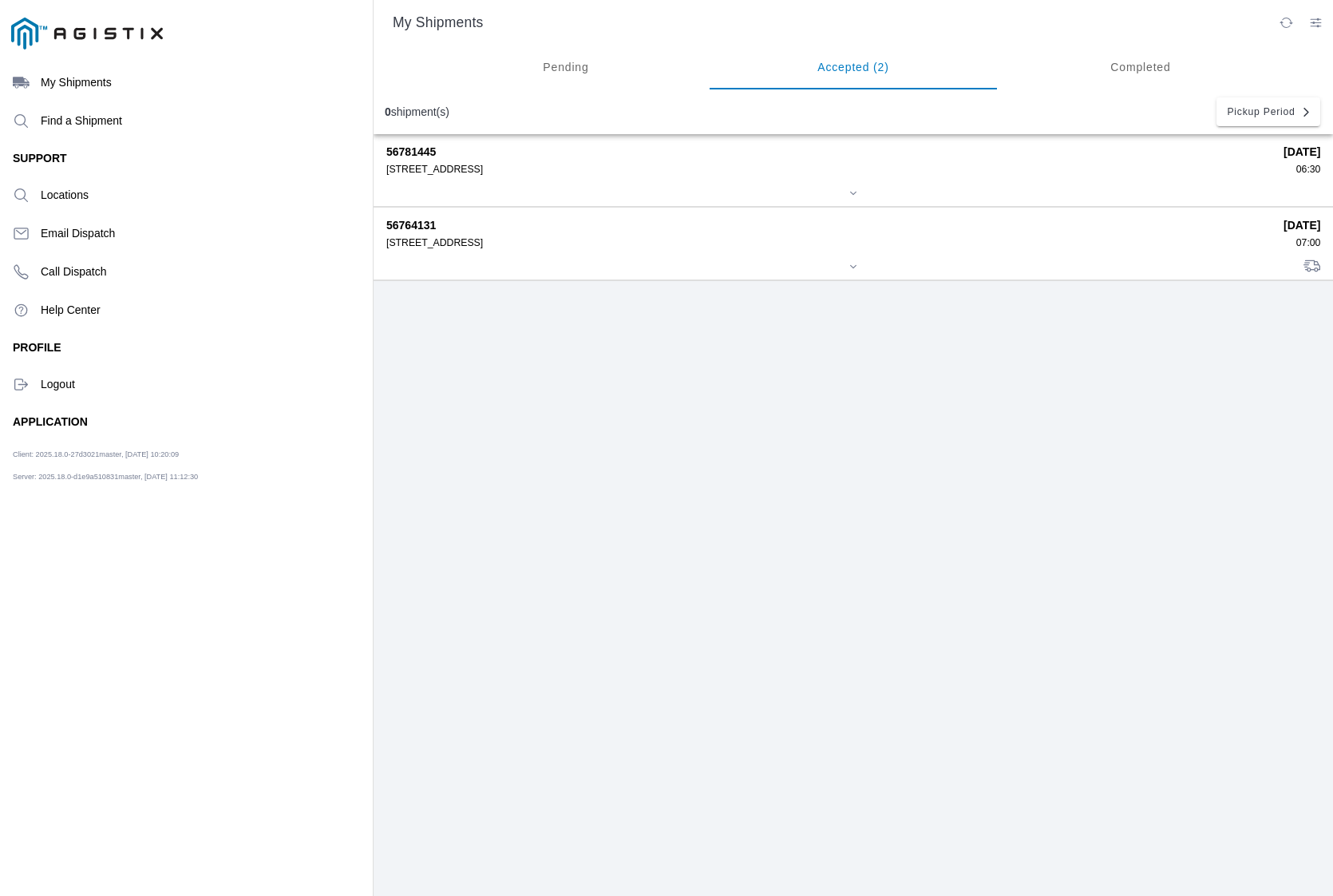
click at [615, 182] on div "56781445 4040 West Ln, 95204 09/11/2025 06:30" at bounding box center [854, 169] width 934 height 72
click at [855, 188] on icon at bounding box center [853, 193] width 10 height 10
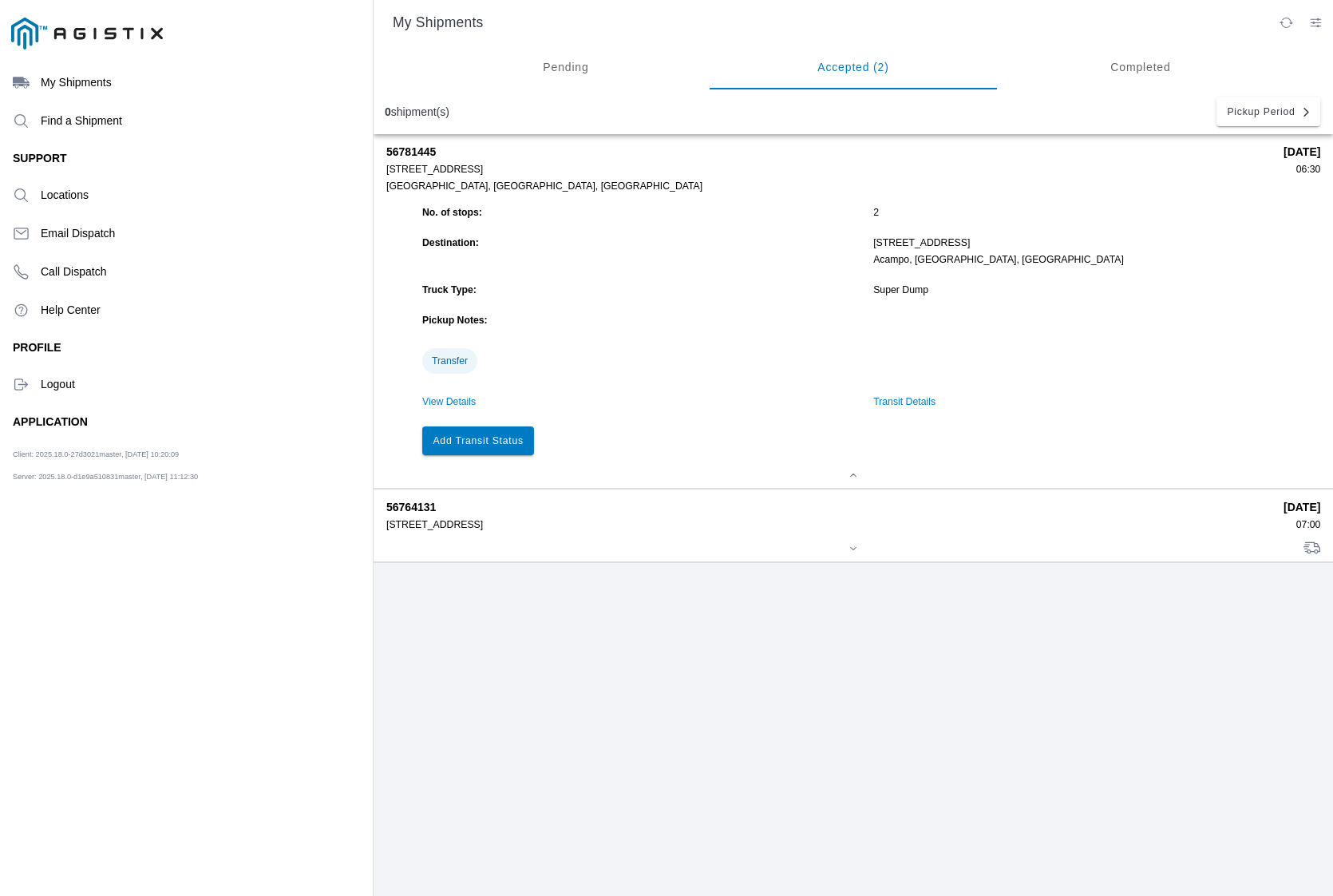
click at [445, 396] on link "View Details" at bounding box center [449, 401] width 54 height 11
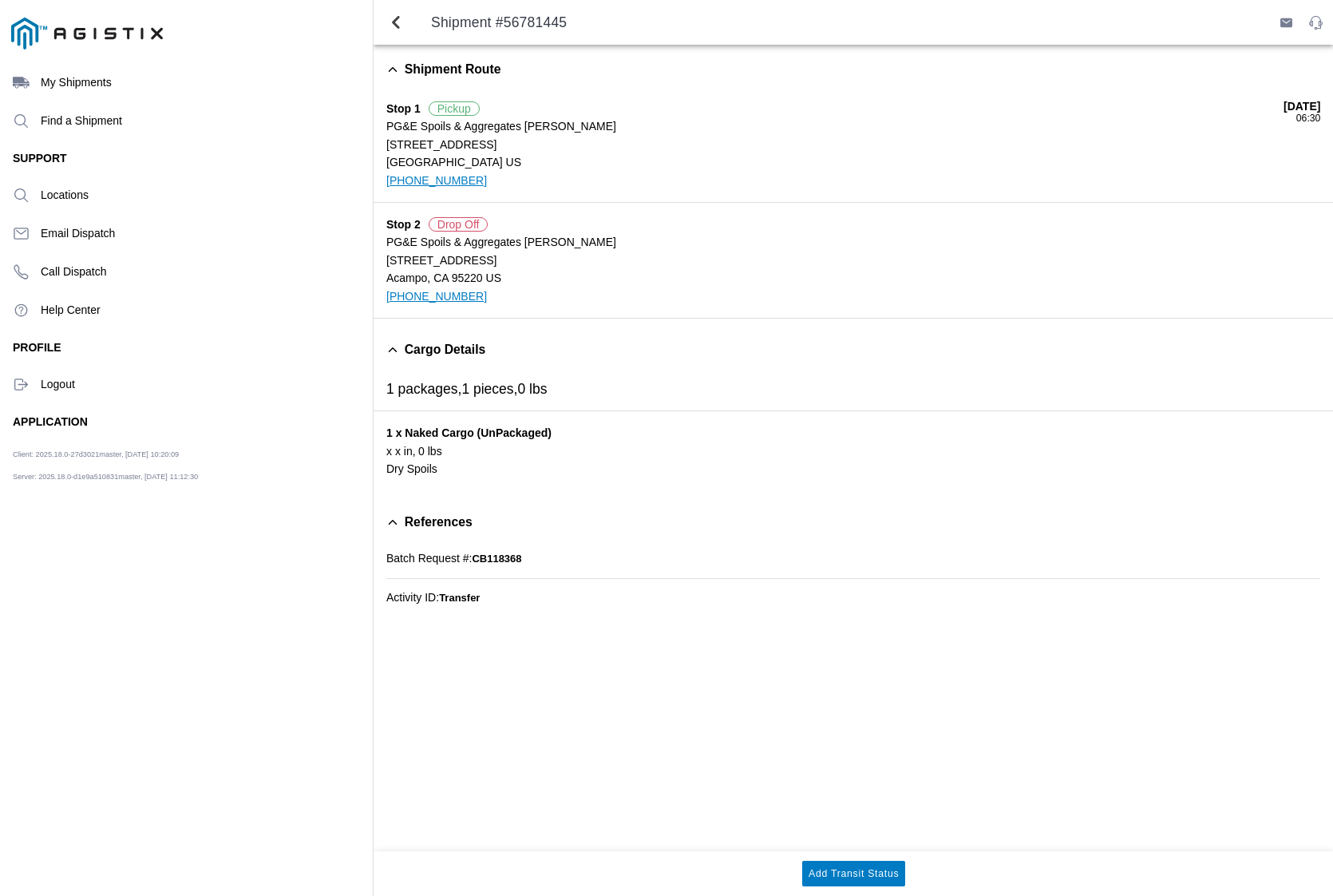
click at [16, 381] on icon "menu" at bounding box center [21, 384] width 16 height 16
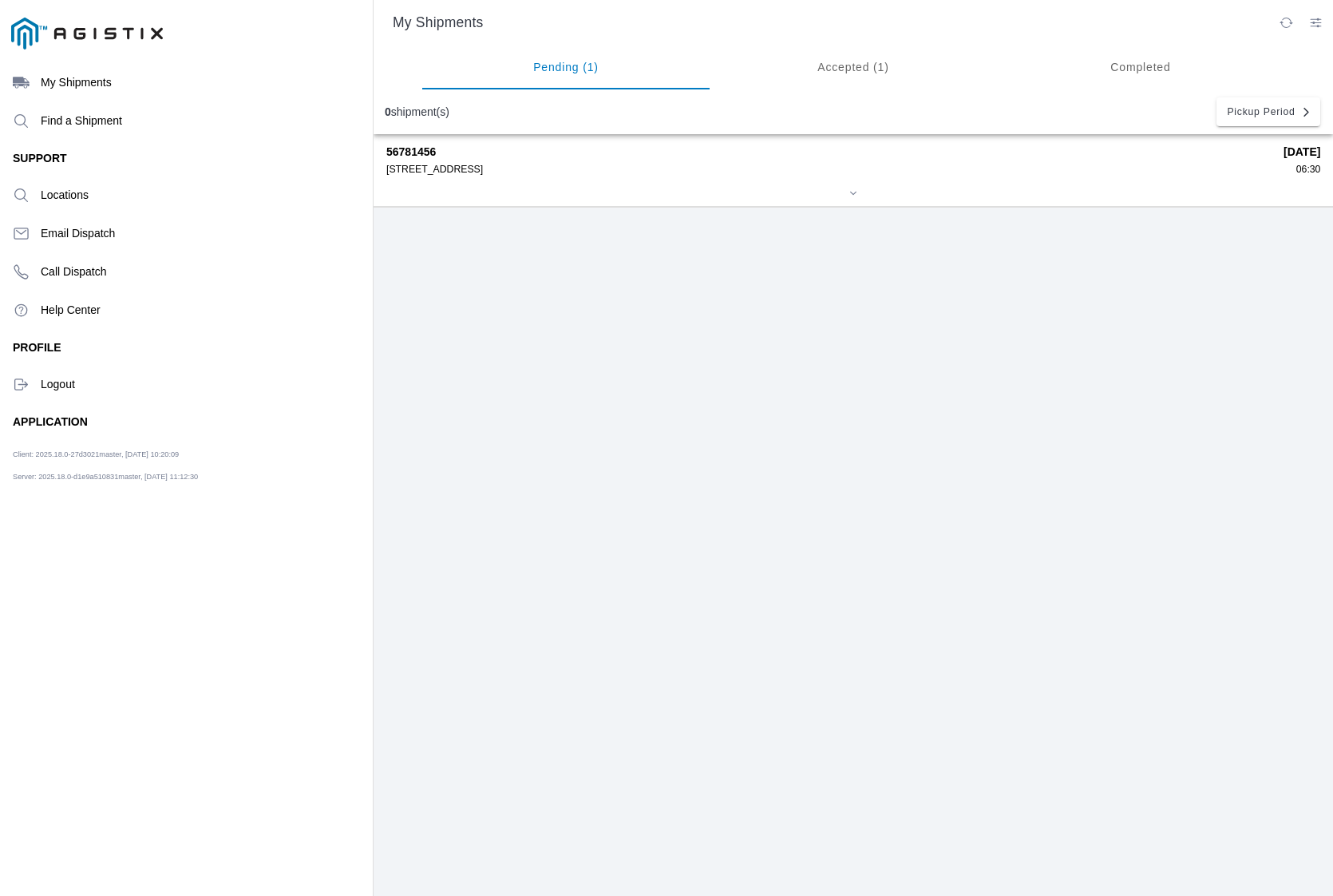
click at [683, 155] on strong "56781456" at bounding box center [829, 151] width 887 height 13
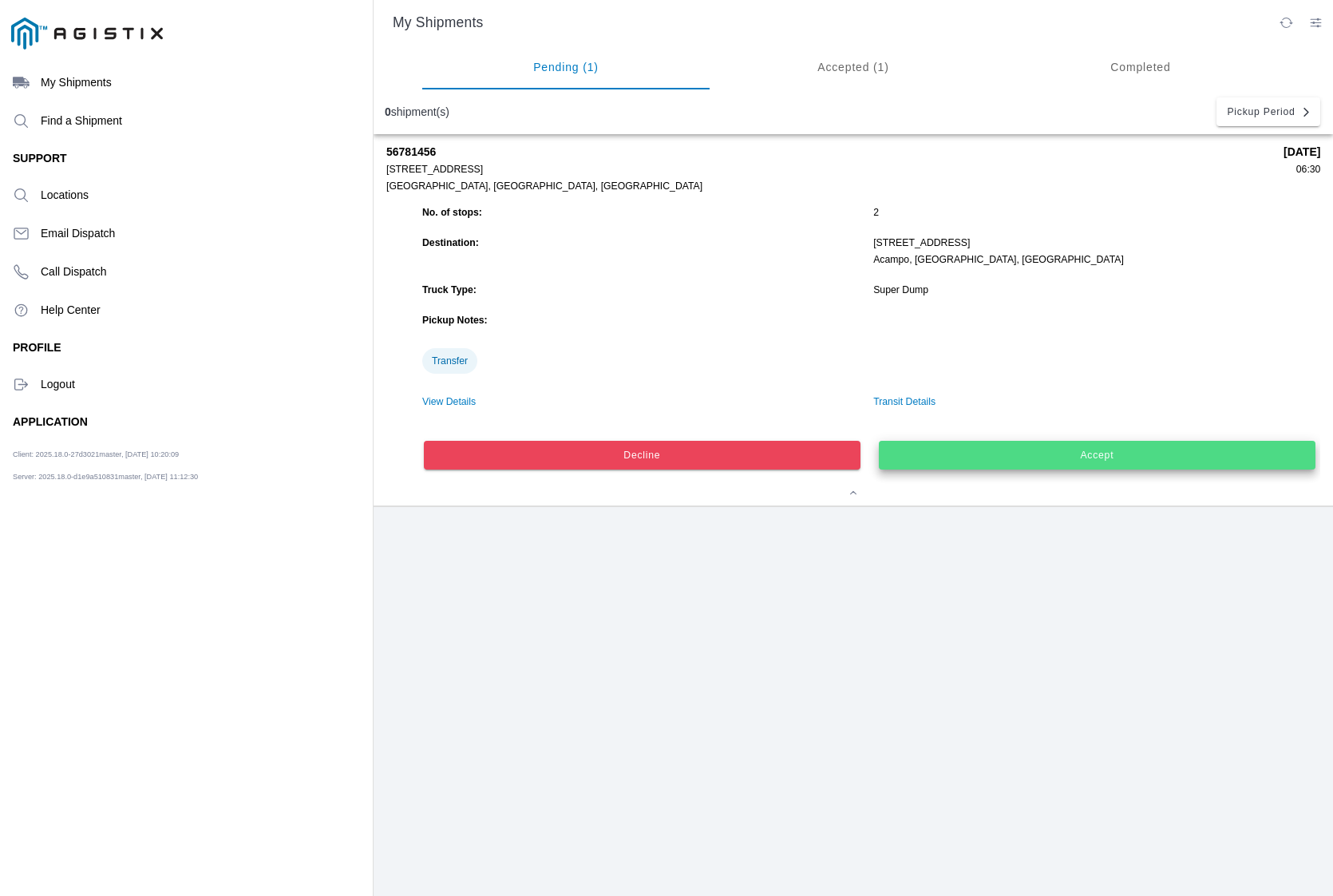
click at [1048, 453] on span "Accept" at bounding box center [1097, 455] width 415 height 10
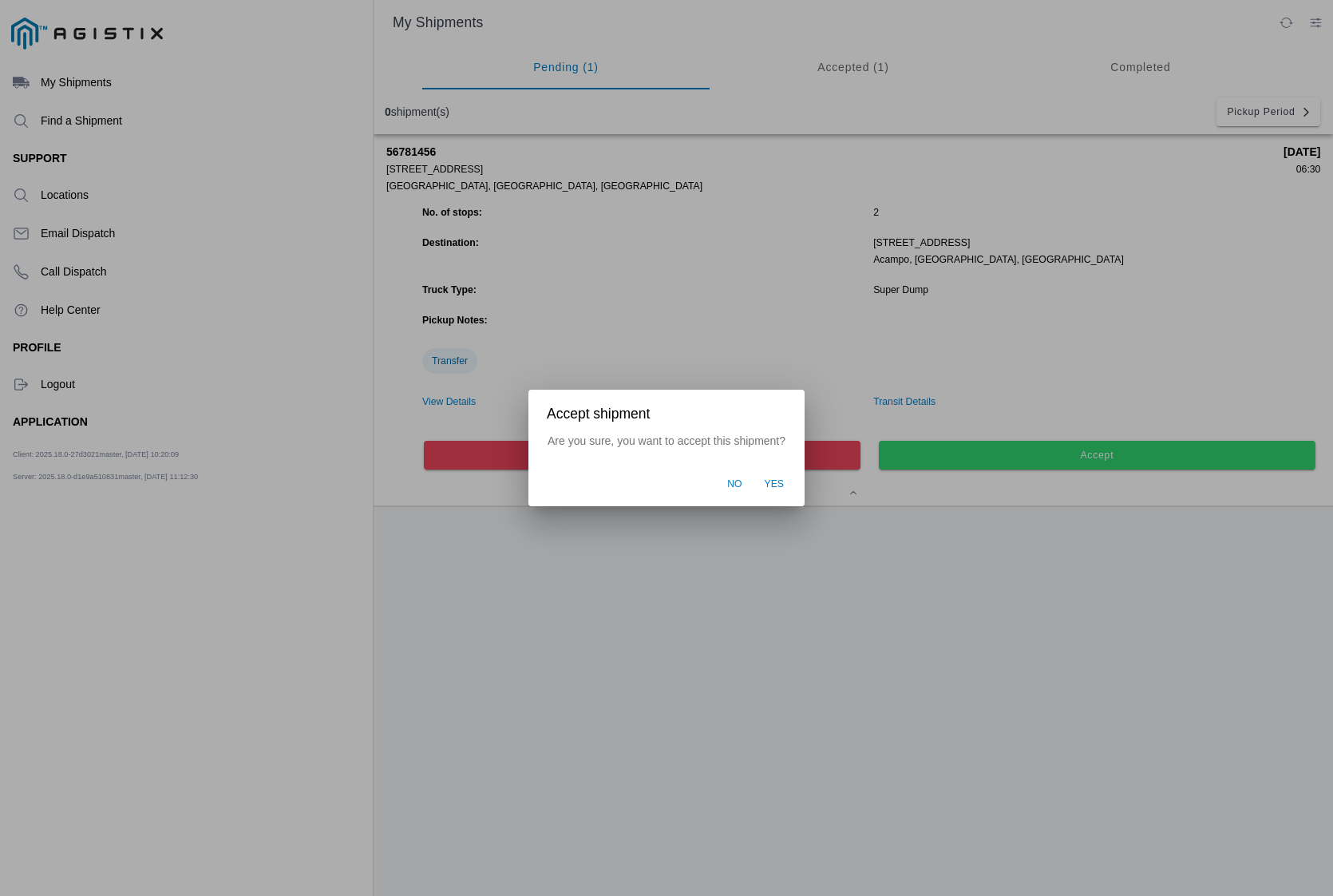
click at [778, 478] on span "Yes" at bounding box center [775, 484] width 20 height 15
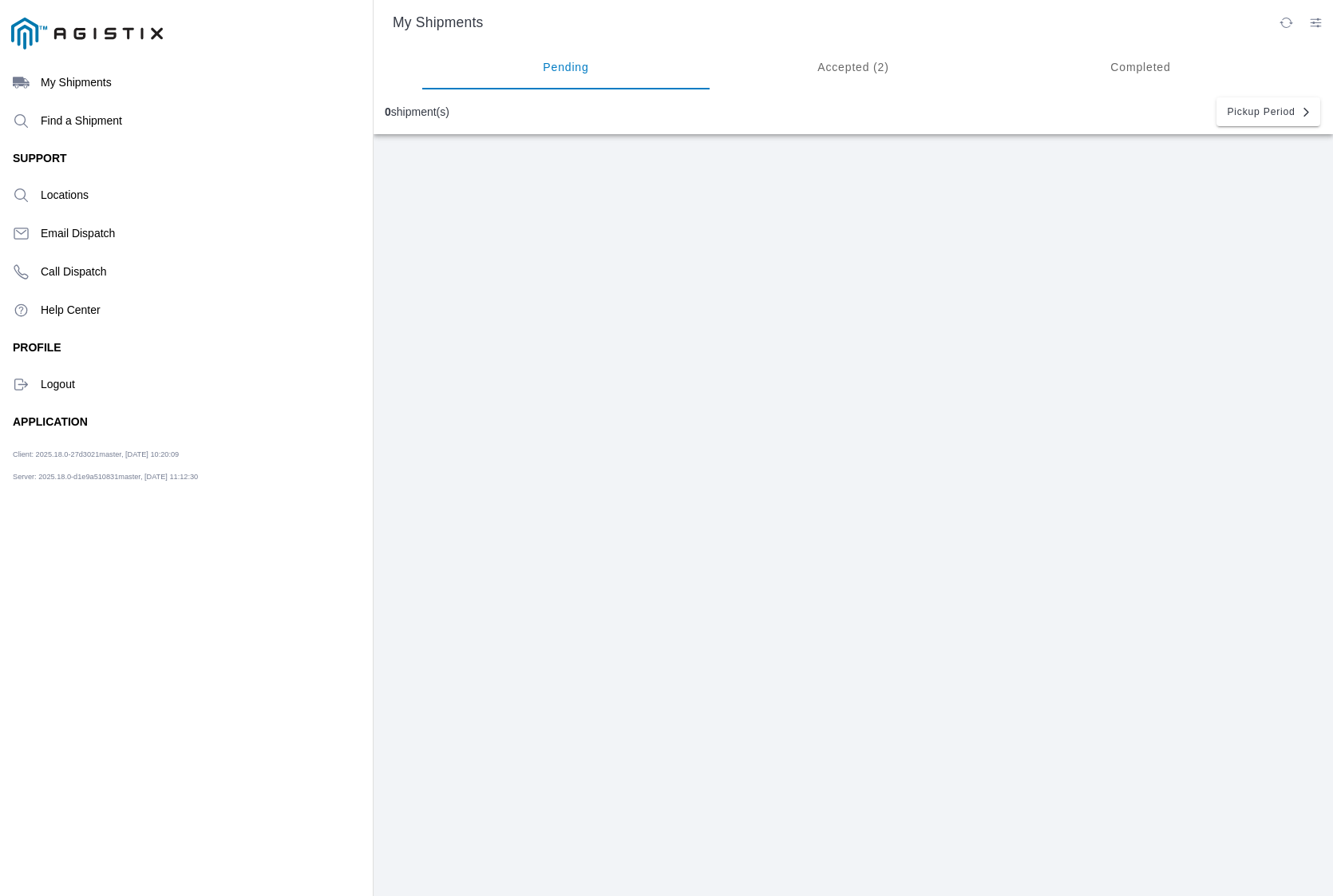
click at [861, 69] on ion-segment-button "Accepted (2)" at bounding box center [853, 66] width 287 height 44
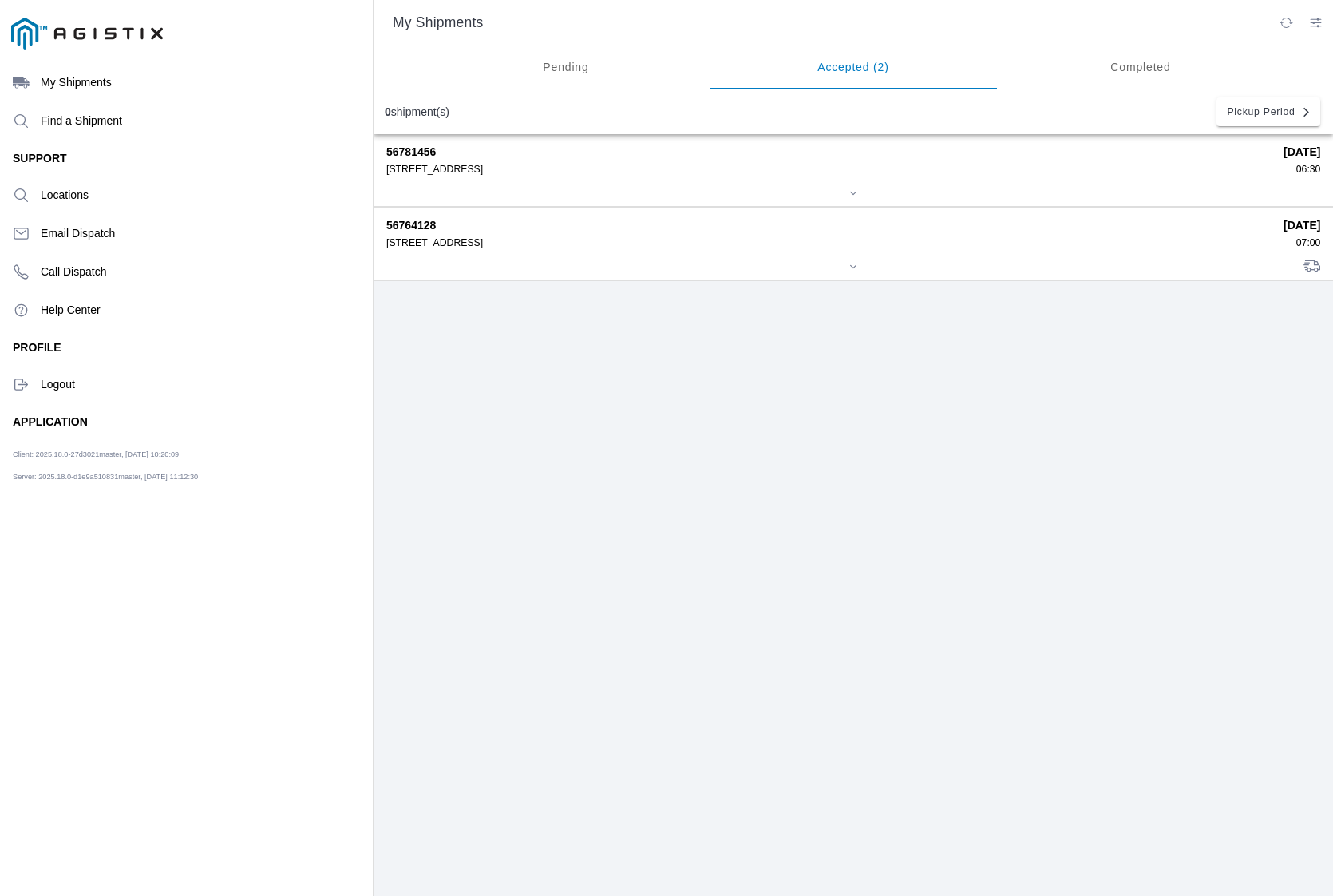
click at [599, 168] on div "4040 West Ln, 95204" at bounding box center [829, 168] width 887 height 11
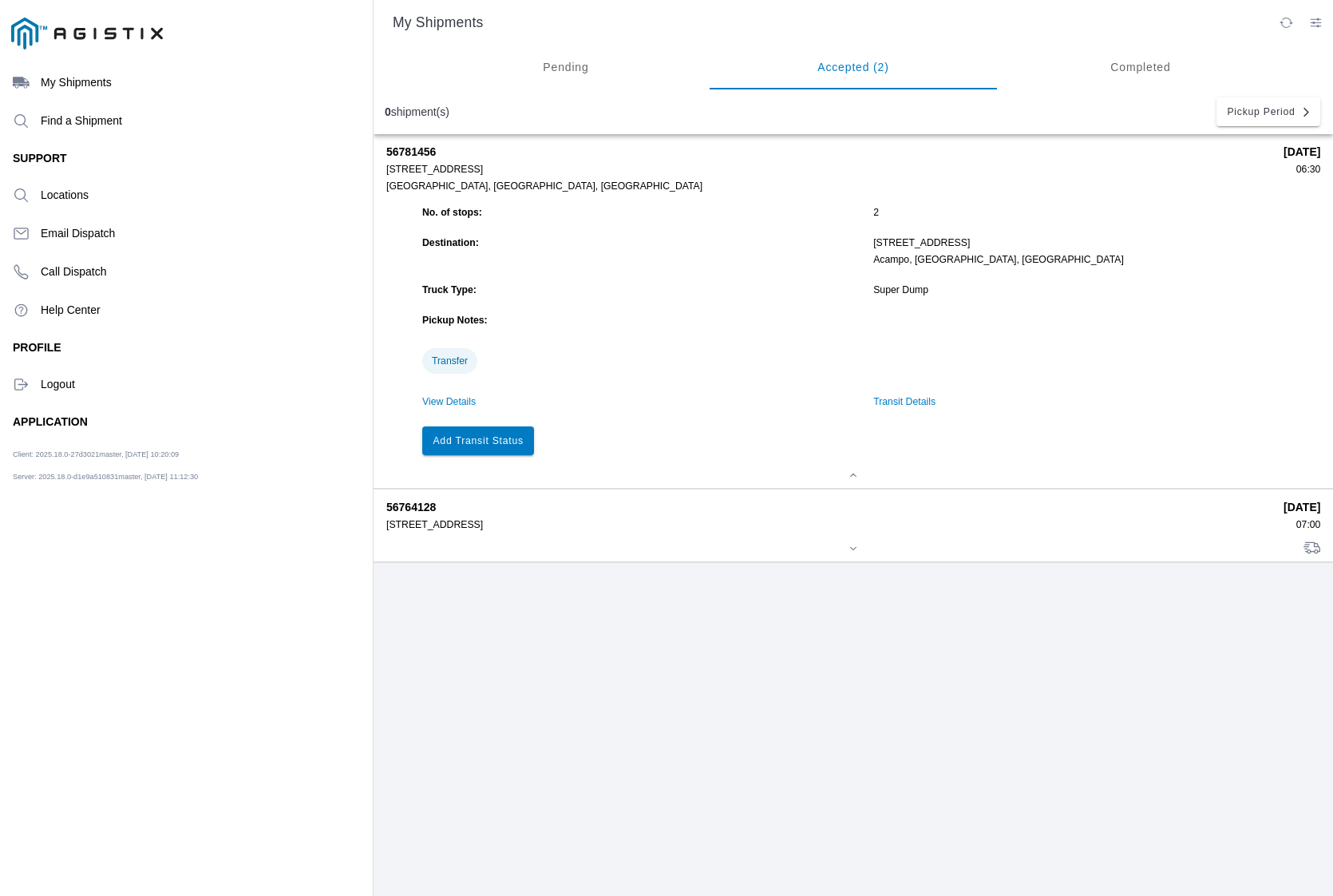
click at [64, 380] on ion-label "Logout" at bounding box center [201, 384] width 320 height 13
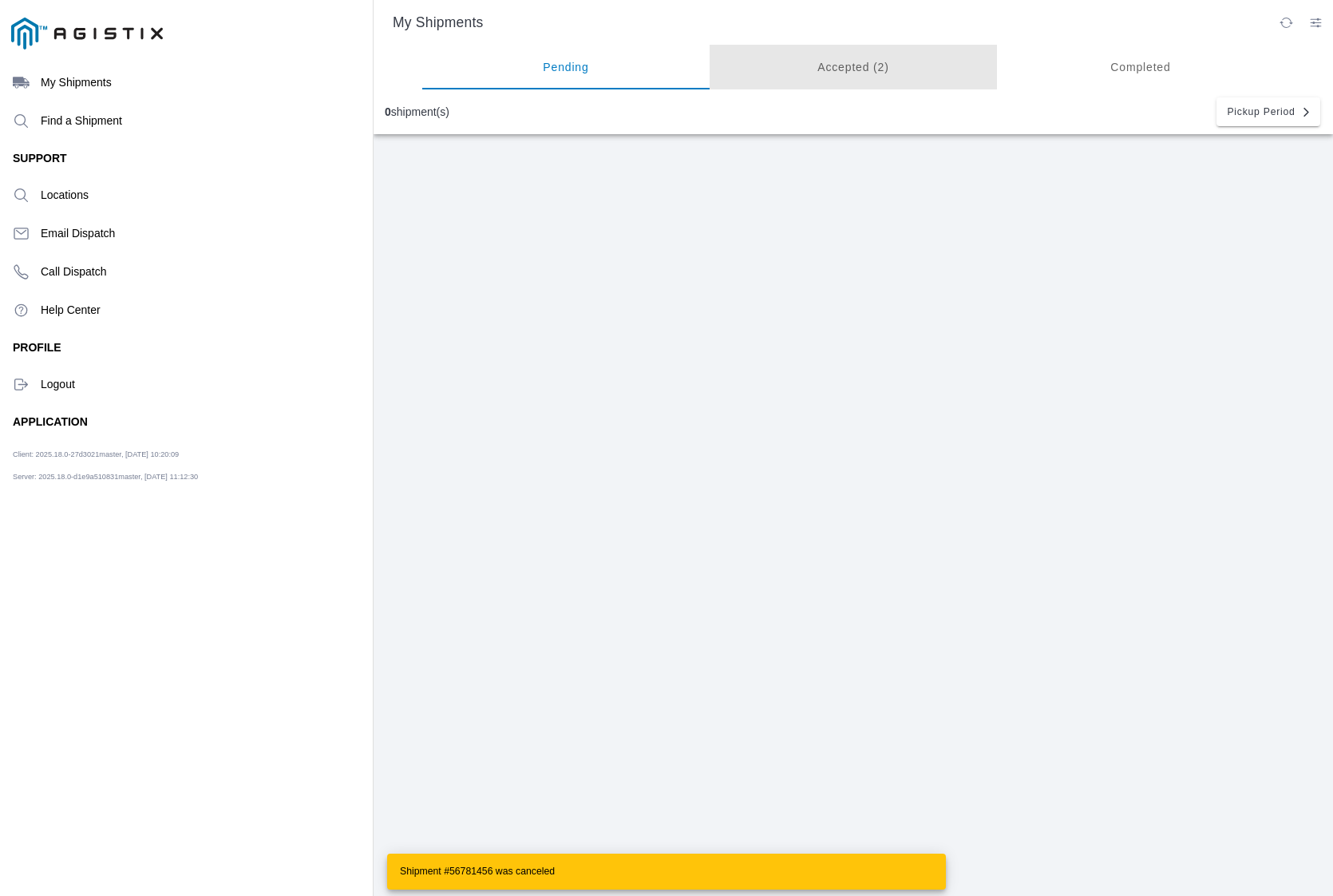
click at [861, 72] on ion-segment-button "Accepted (2)" at bounding box center [853, 66] width 287 height 44
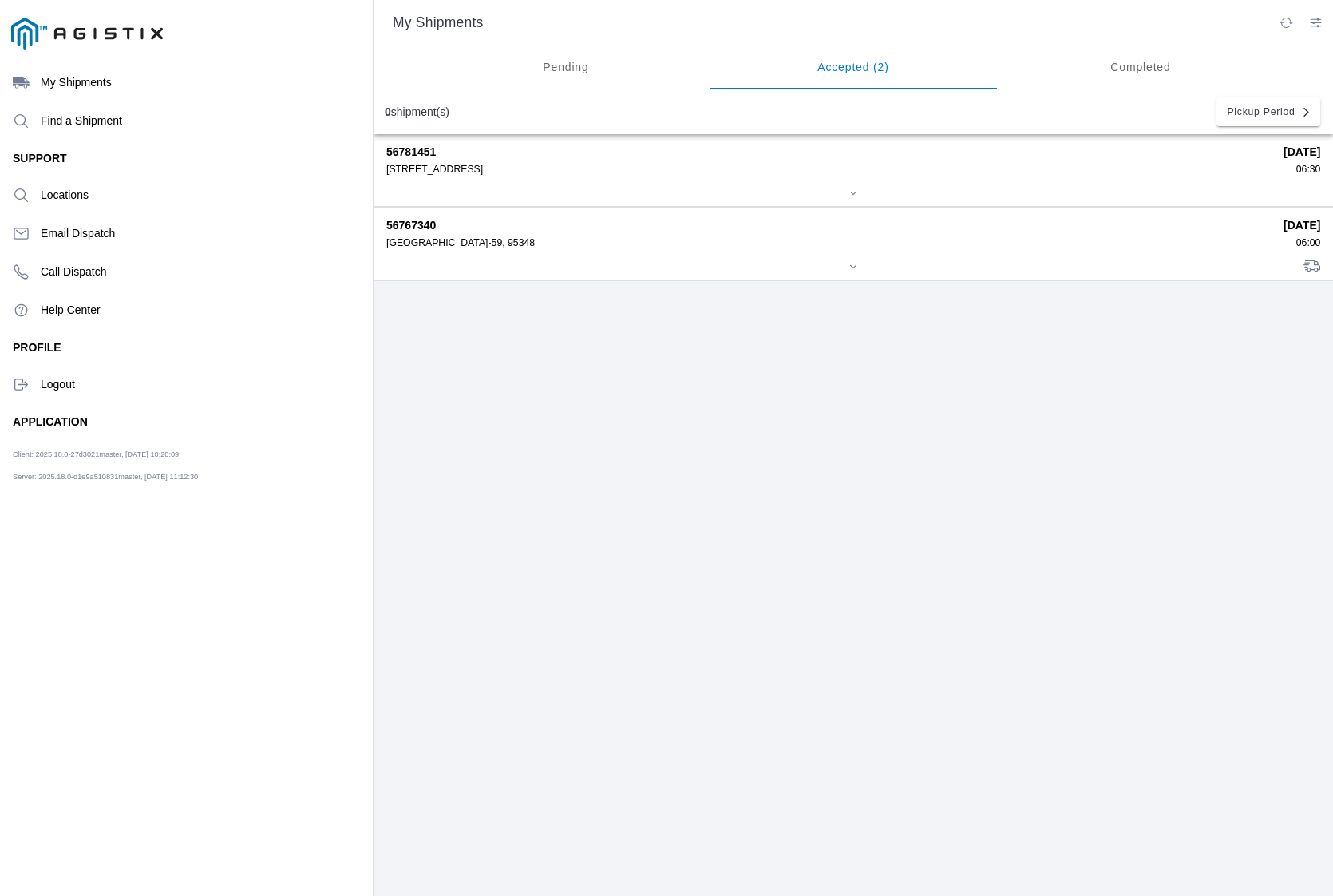
click at [723, 166] on div "4040 West Ln, 95204" at bounding box center [829, 168] width 887 height 11
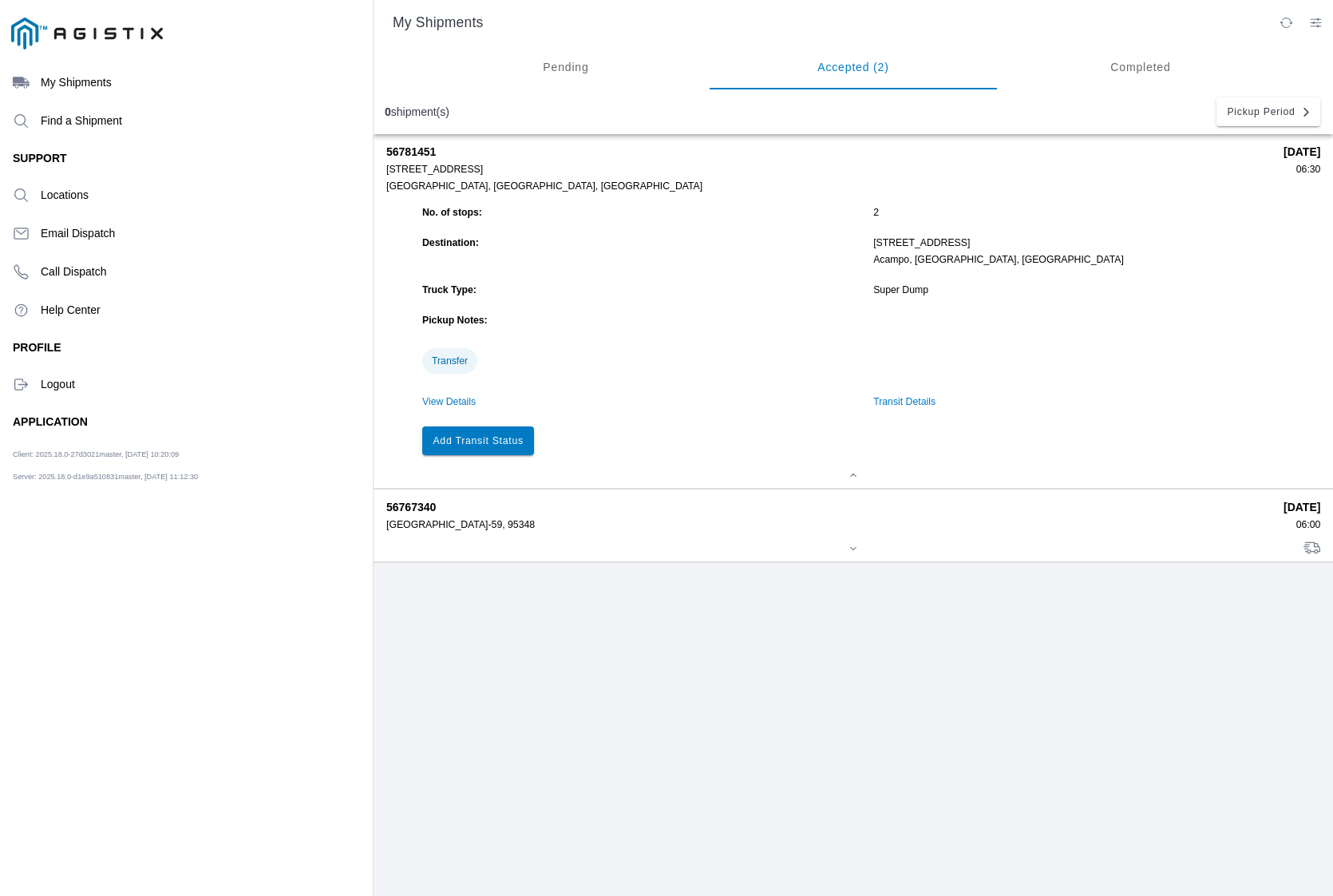
click at [461, 401] on link "View Details" at bounding box center [449, 401] width 54 height 11
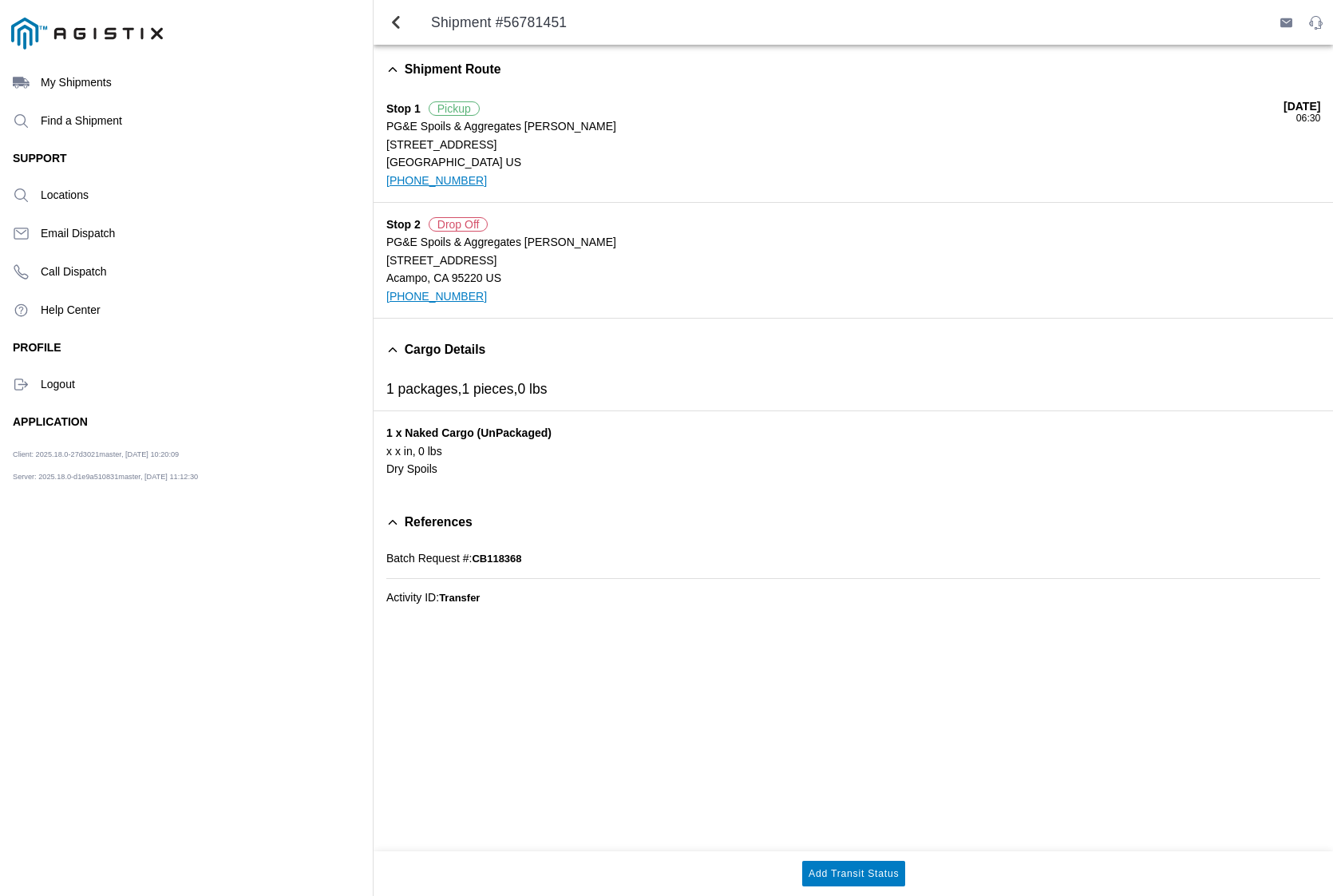
click at [41, 380] on ion-label "Logout" at bounding box center [201, 384] width 320 height 13
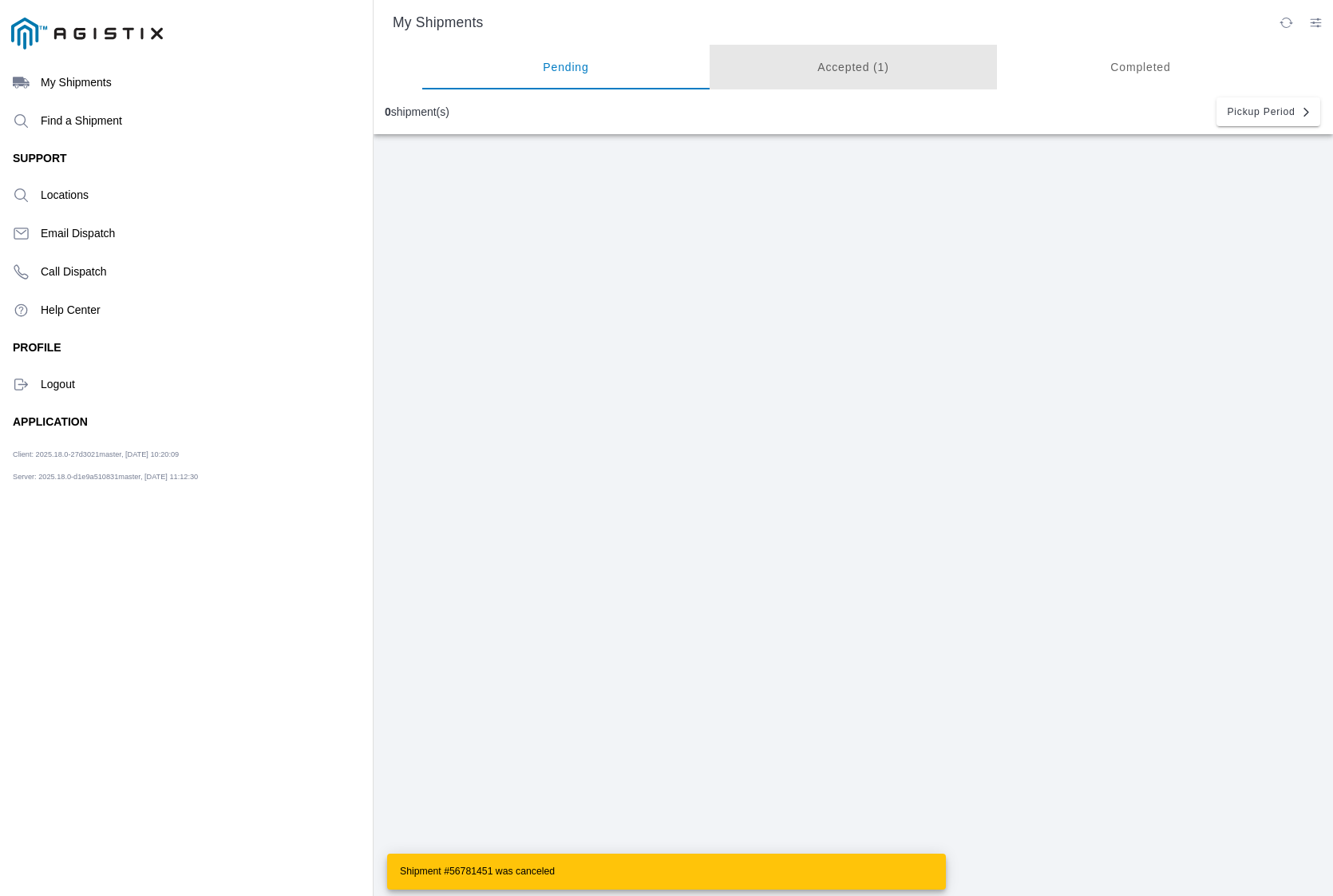
click at [863, 64] on ion-segment-button "Accepted (1)" at bounding box center [853, 66] width 287 height 44
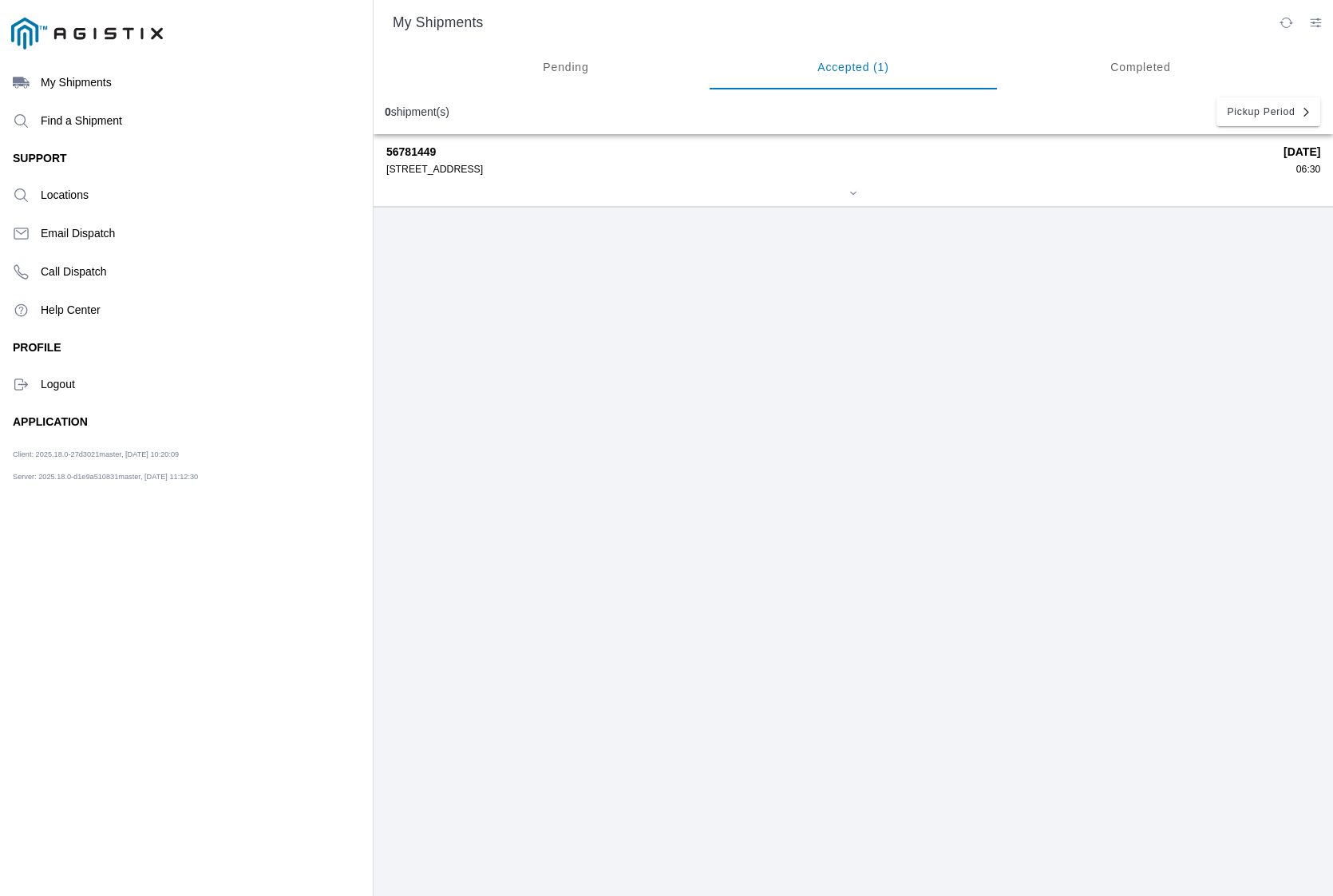
click at [749, 155] on strong "56781449" at bounding box center [829, 151] width 887 height 13
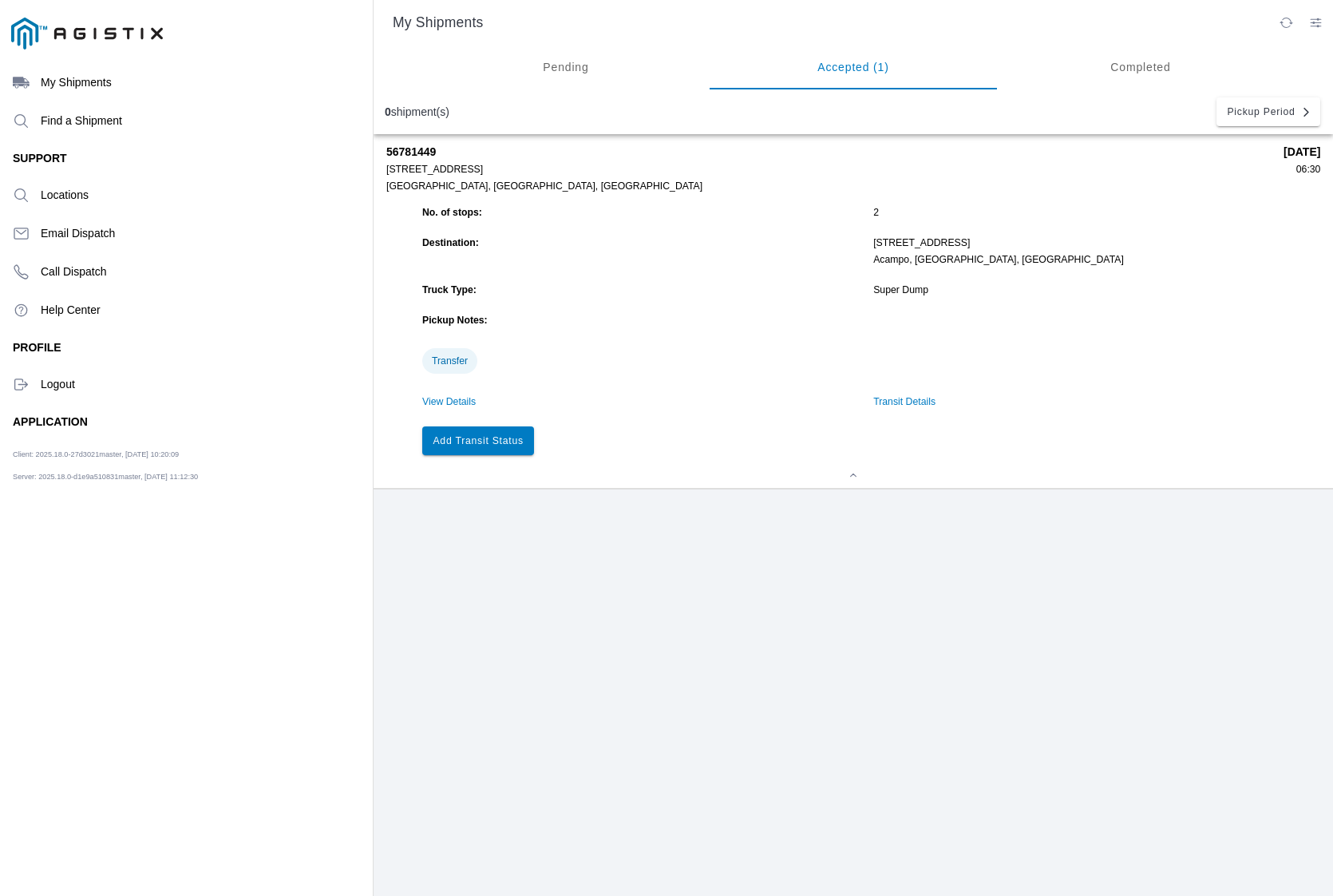
click at [45, 381] on ion-label "Logout" at bounding box center [201, 384] width 320 height 13
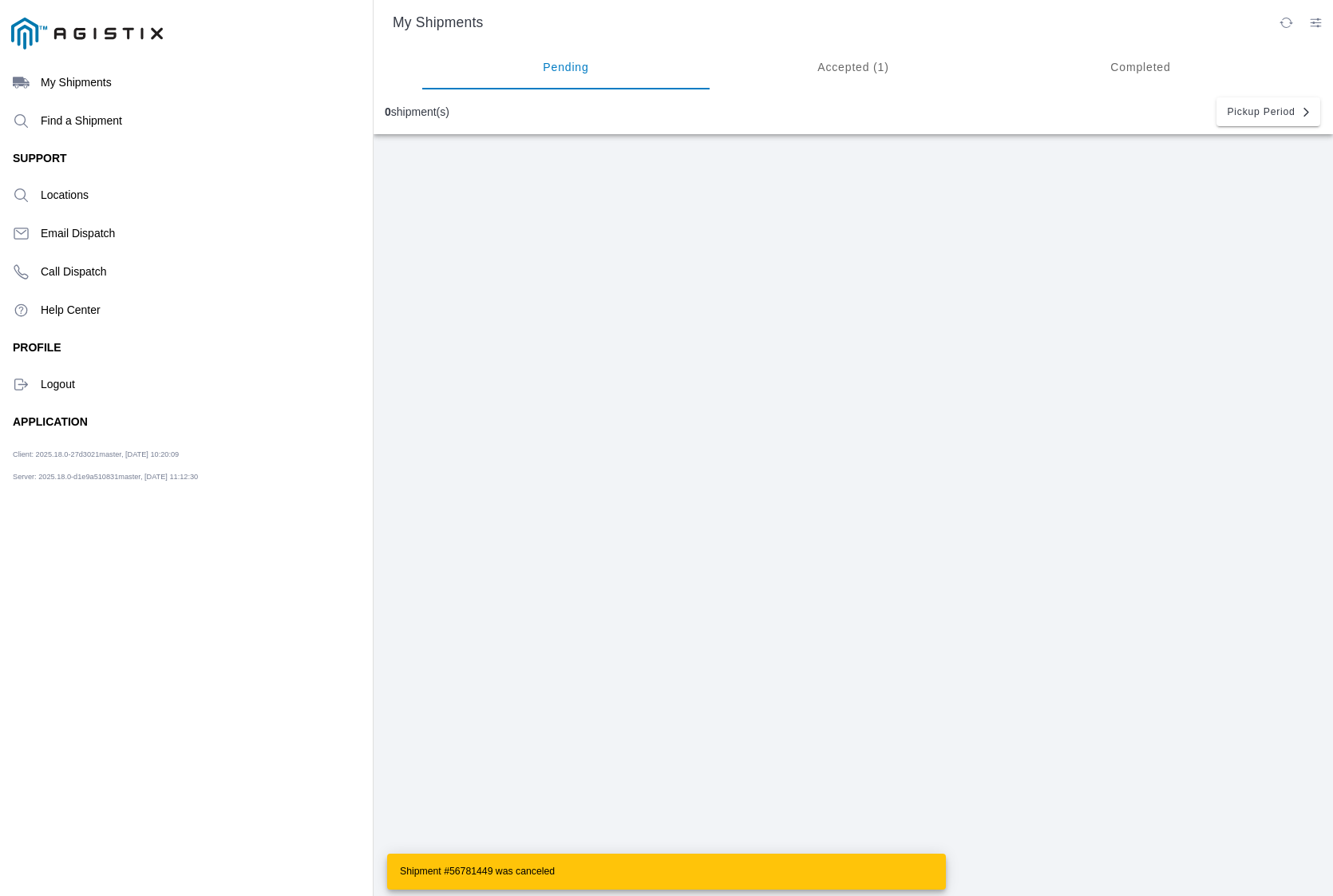
click at [709, 70] on ion-segment-button "Accepted (1)" at bounding box center [565, 66] width 287 height 44
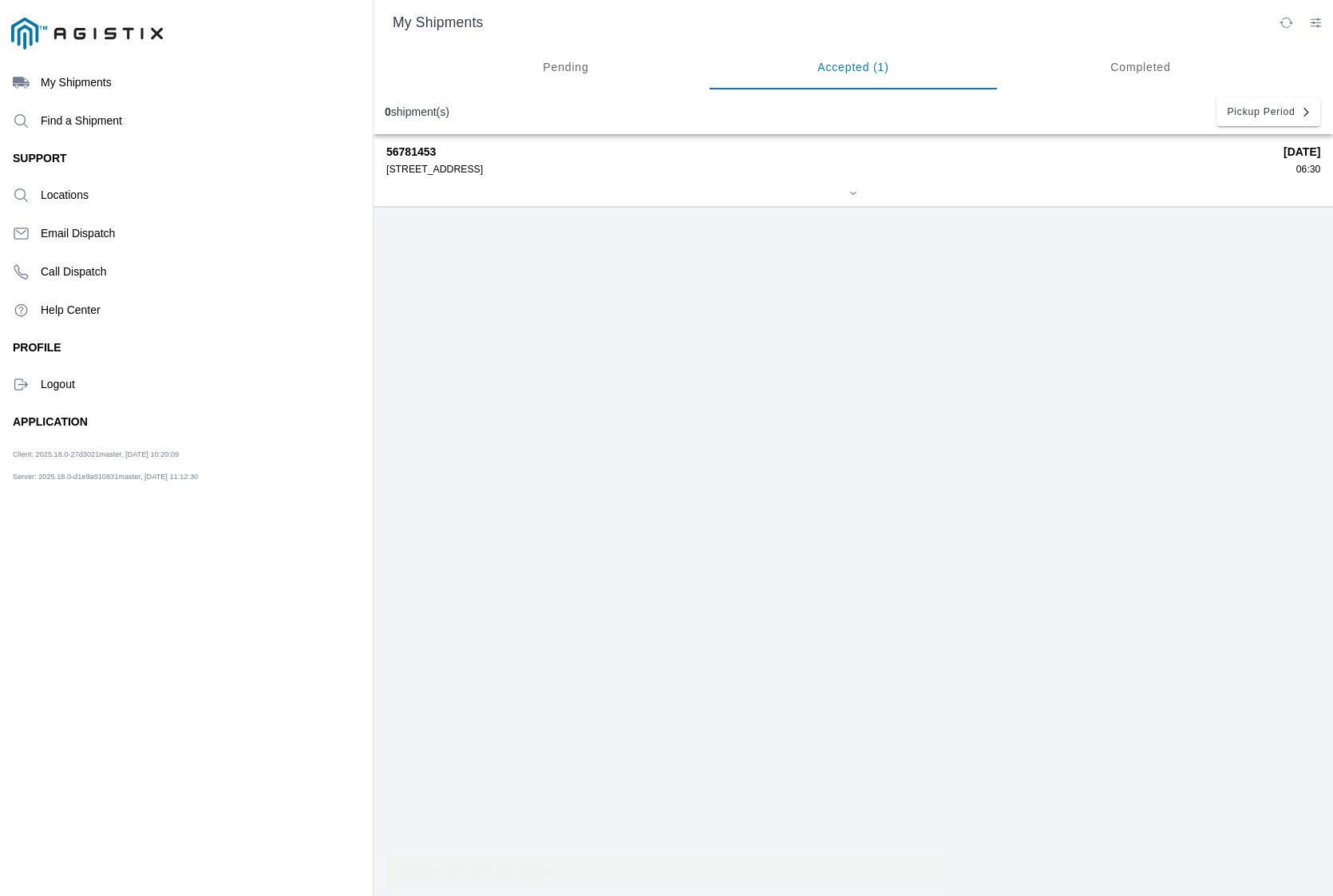
click at [782, 150] on strong "56781453" at bounding box center [829, 151] width 887 height 13
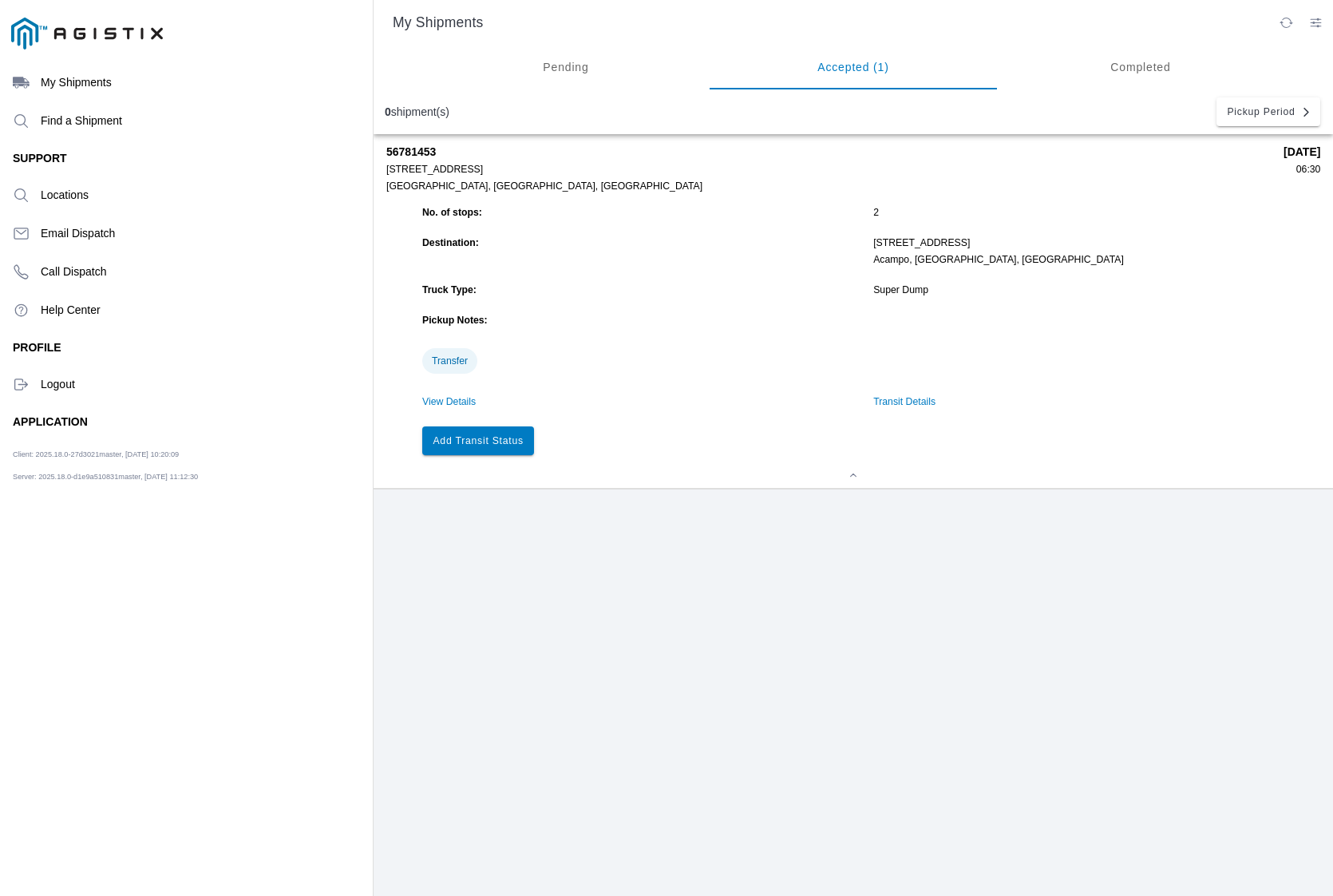
click at [55, 383] on ion-label "Logout" at bounding box center [201, 384] width 320 height 13
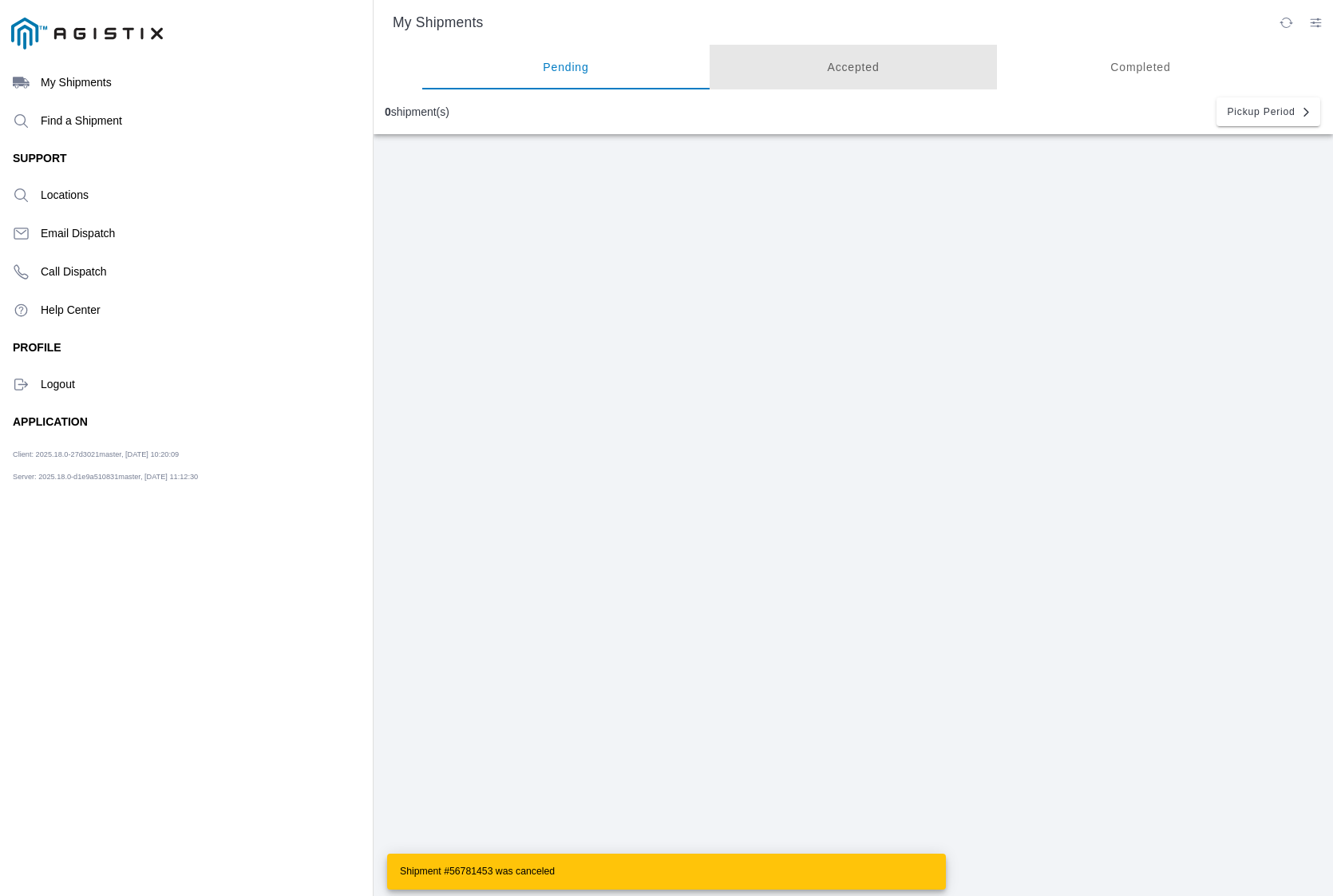
click at [871, 68] on ion-segment-button "Accepted" at bounding box center [853, 66] width 287 height 44
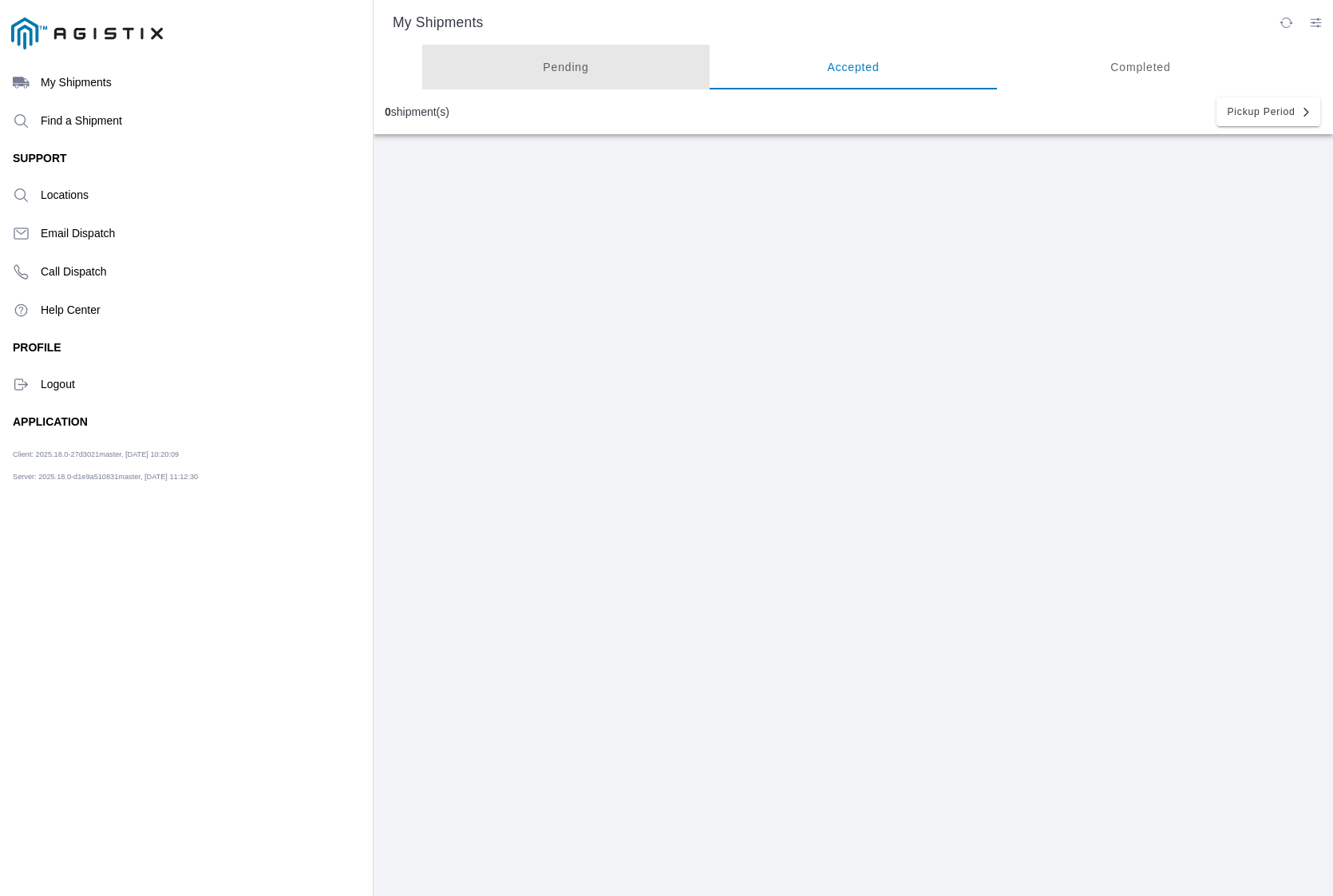
click at [591, 69] on ion-segment-button "Pending" at bounding box center [565, 66] width 287 height 44
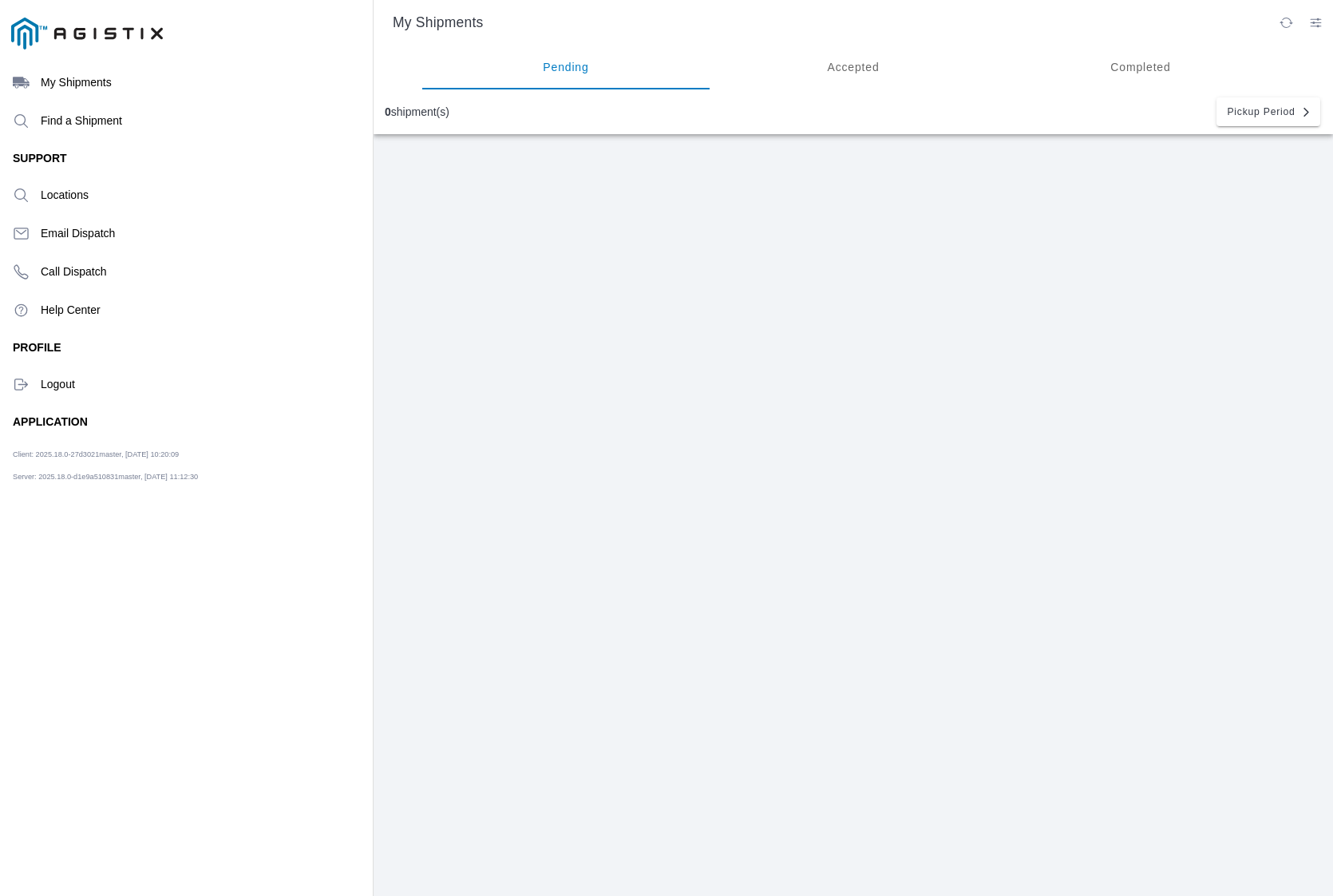
click at [56, 378] on ion-label "Logout" at bounding box center [201, 384] width 320 height 13
click at [36, 385] on div "Logout" at bounding box center [187, 384] width 347 height 38
click at [56, 383] on ion-label "Logout" at bounding box center [201, 384] width 320 height 13
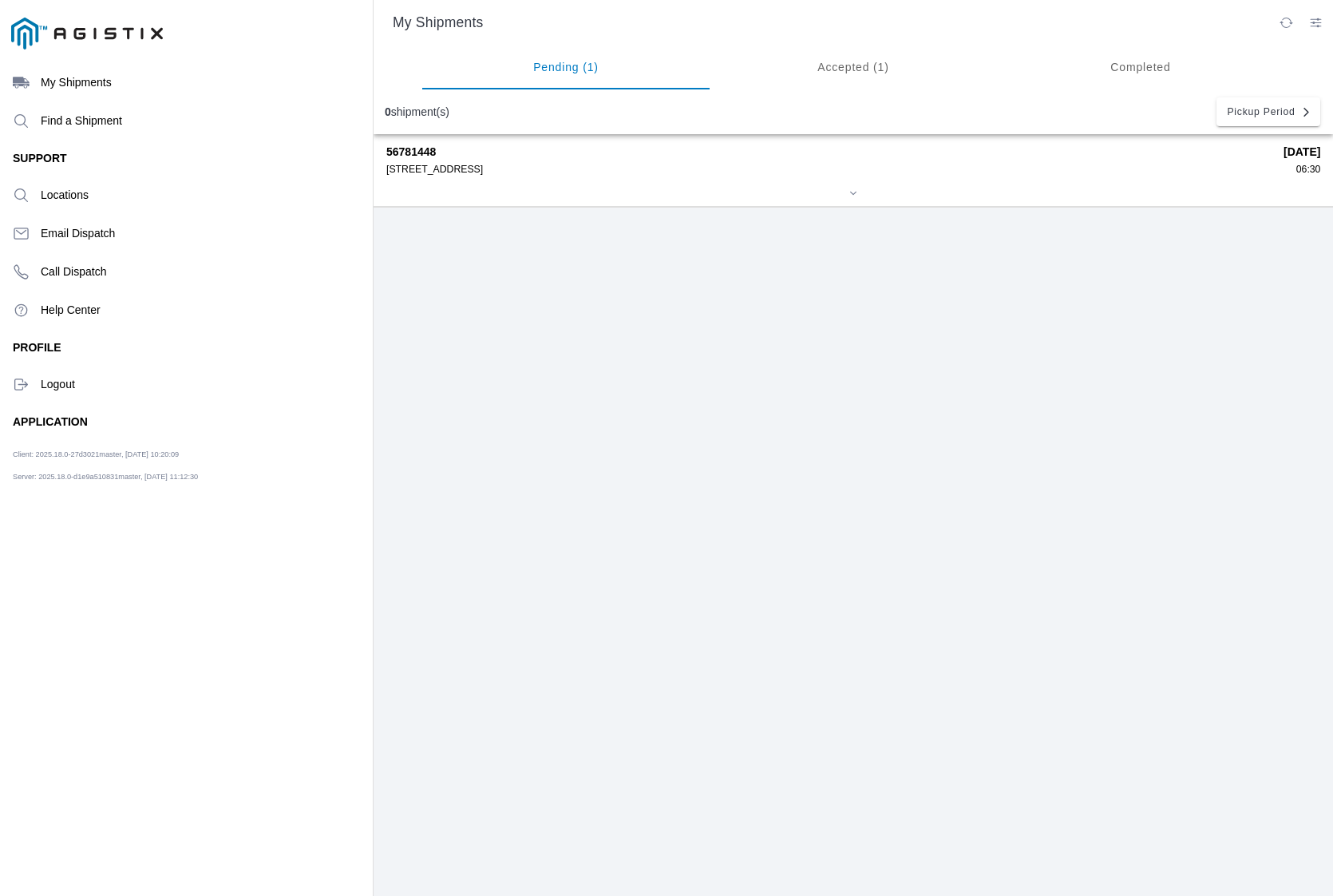
click at [795, 178] on div "56781448 4040 West Ln, 95204 09/11/2025 06:30" at bounding box center [854, 169] width 934 height 72
click at [573, 68] on ion-segment-button "Pending (1)" at bounding box center [565, 66] width 287 height 44
click at [656, 186] on div "56781448 4040 West Ln, 95204 09/11/2025 06:30" at bounding box center [854, 169] width 934 height 72
click at [725, 168] on div "4040 West Ln, 95204" at bounding box center [829, 168] width 887 height 11
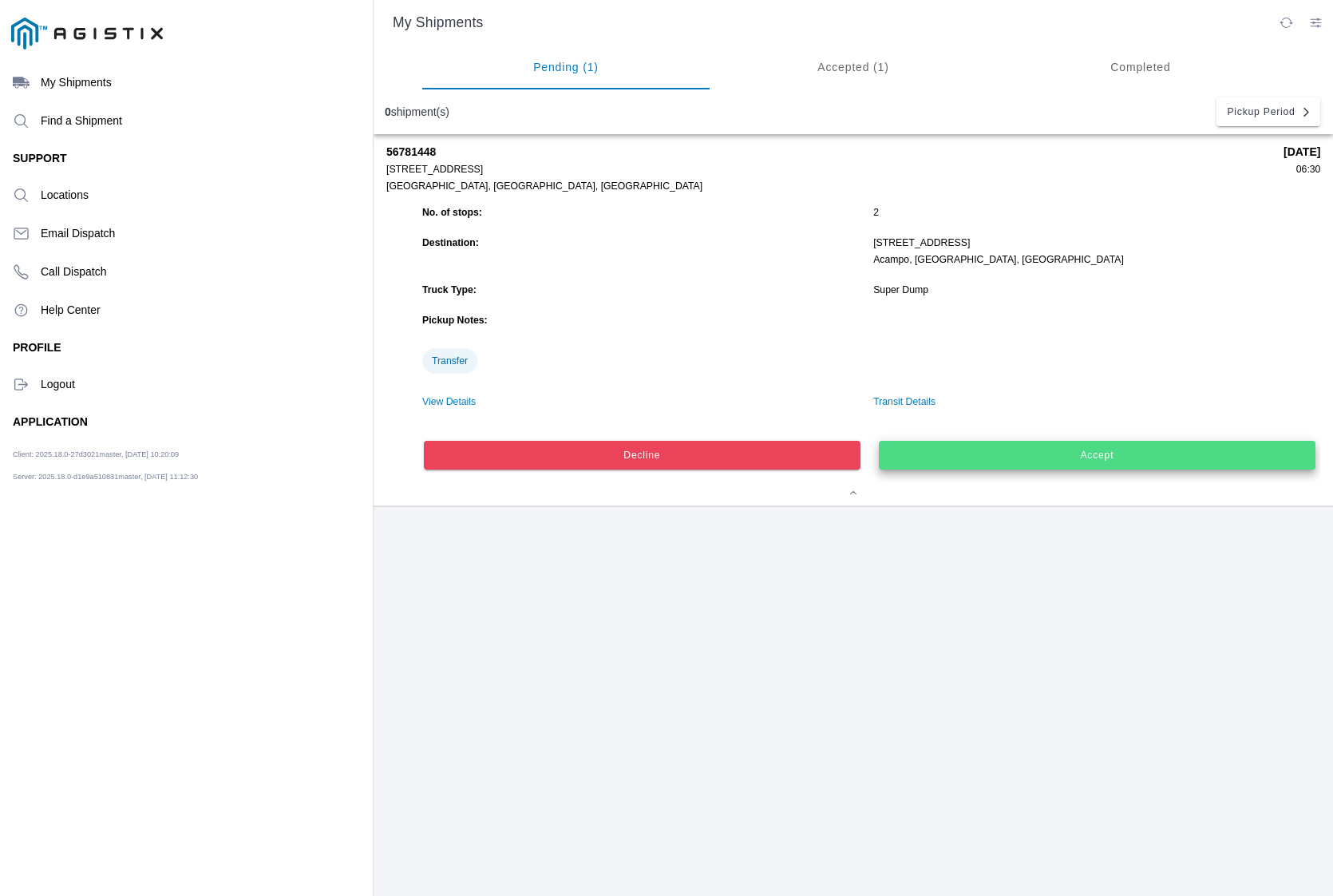
click at [1124, 451] on span "Accept" at bounding box center [1097, 455] width 415 height 10
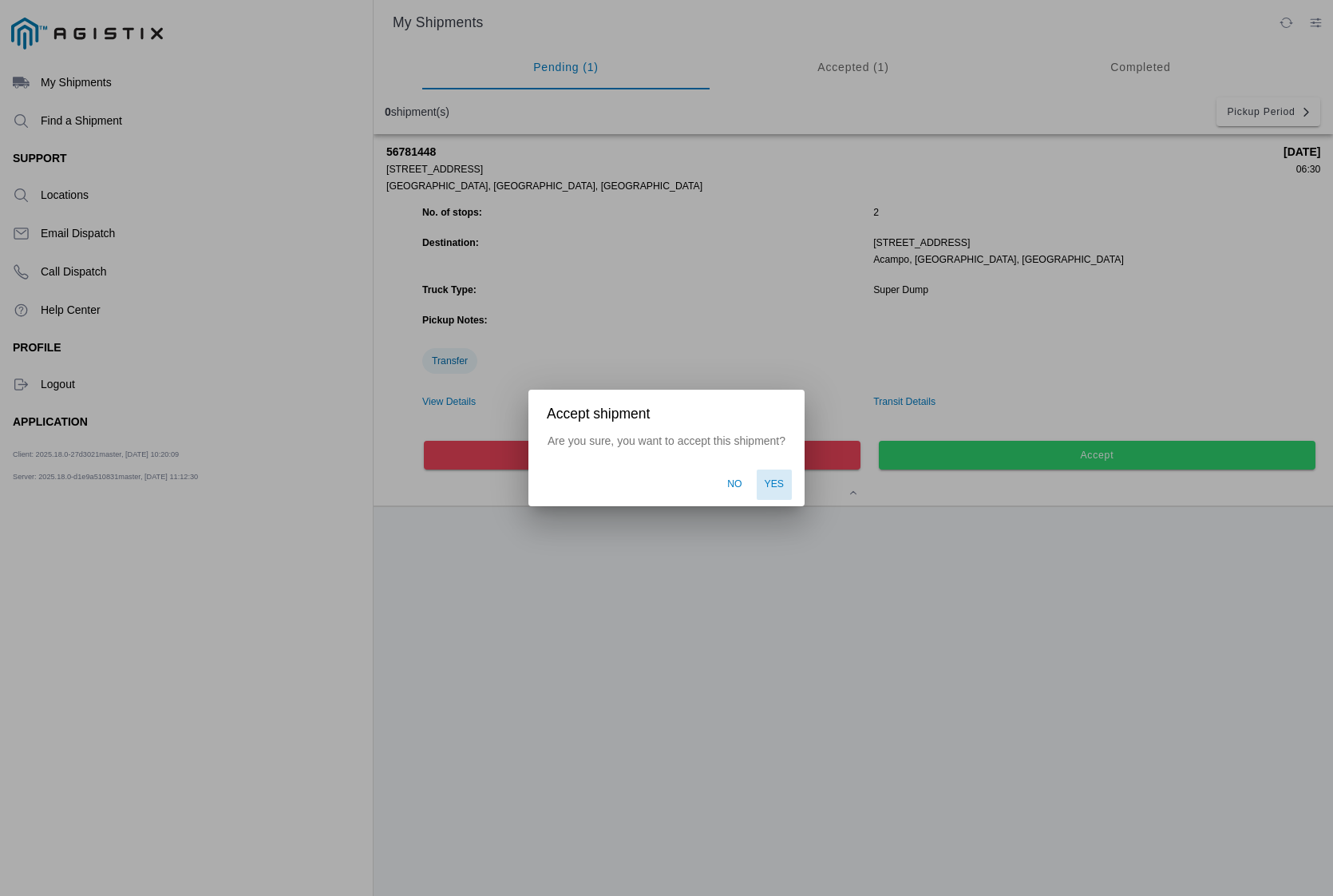
click at [768, 479] on span "Yes" at bounding box center [775, 484] width 20 height 15
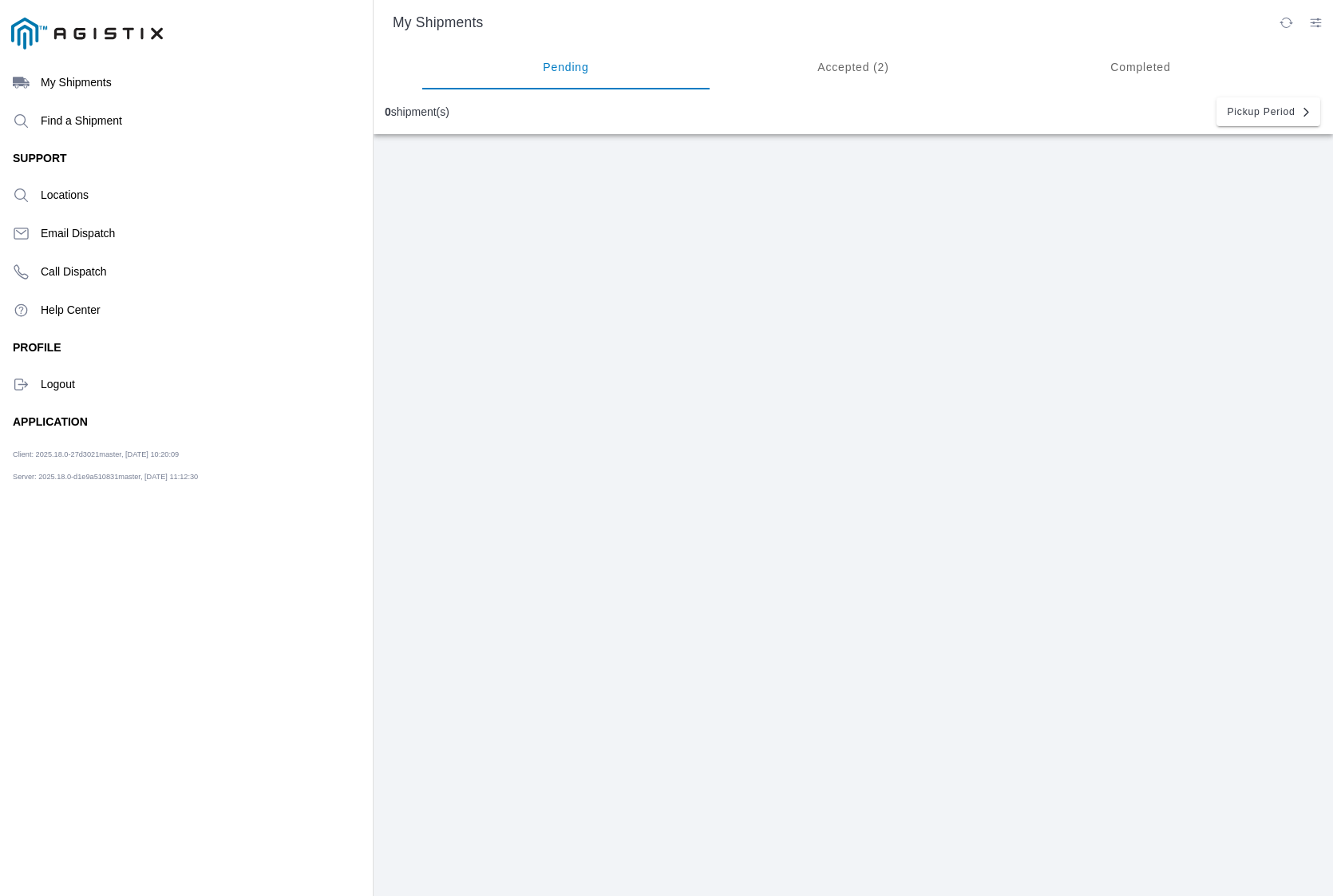
click at [54, 384] on ion-label "Logout" at bounding box center [201, 384] width 320 height 13
